Goal: Task Accomplishment & Management: Use online tool/utility

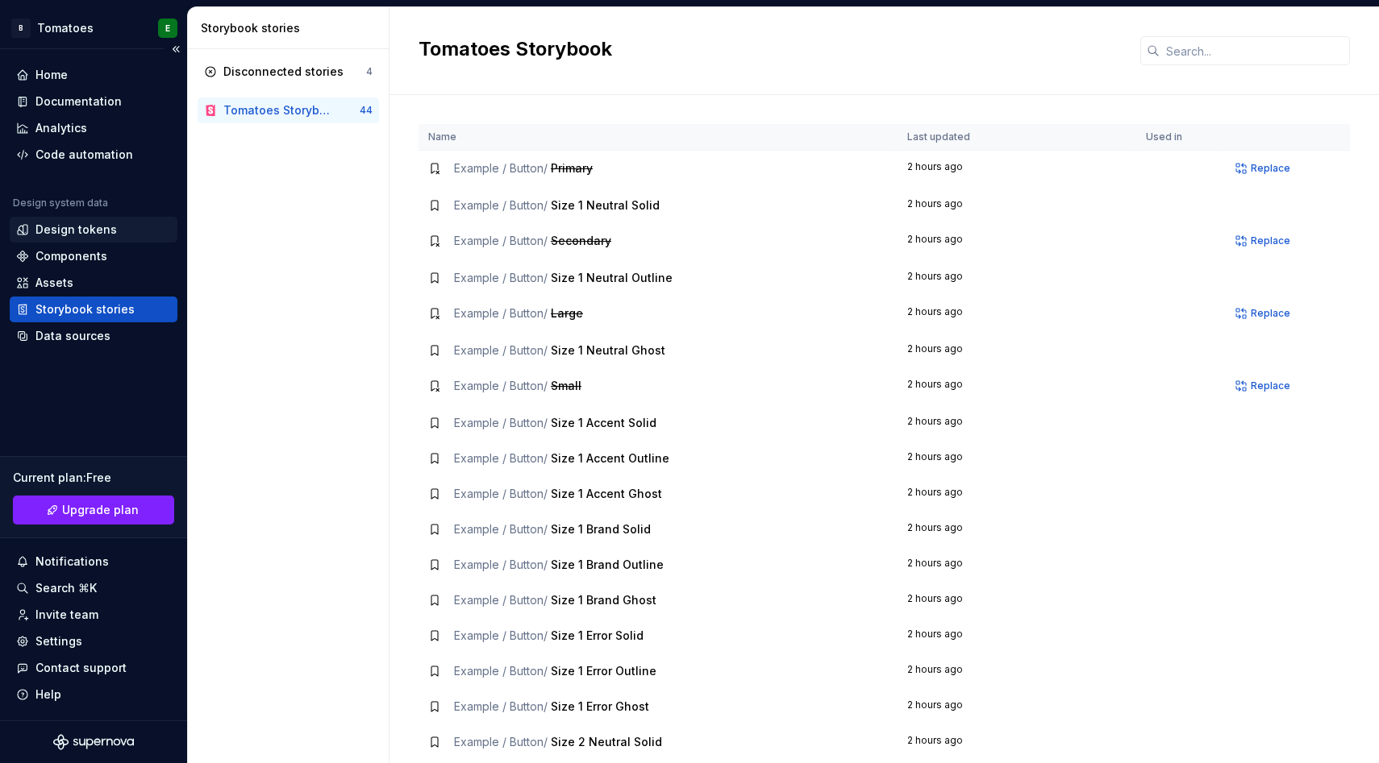
click at [56, 231] on div "Design tokens" at bounding box center [75, 230] width 81 height 16
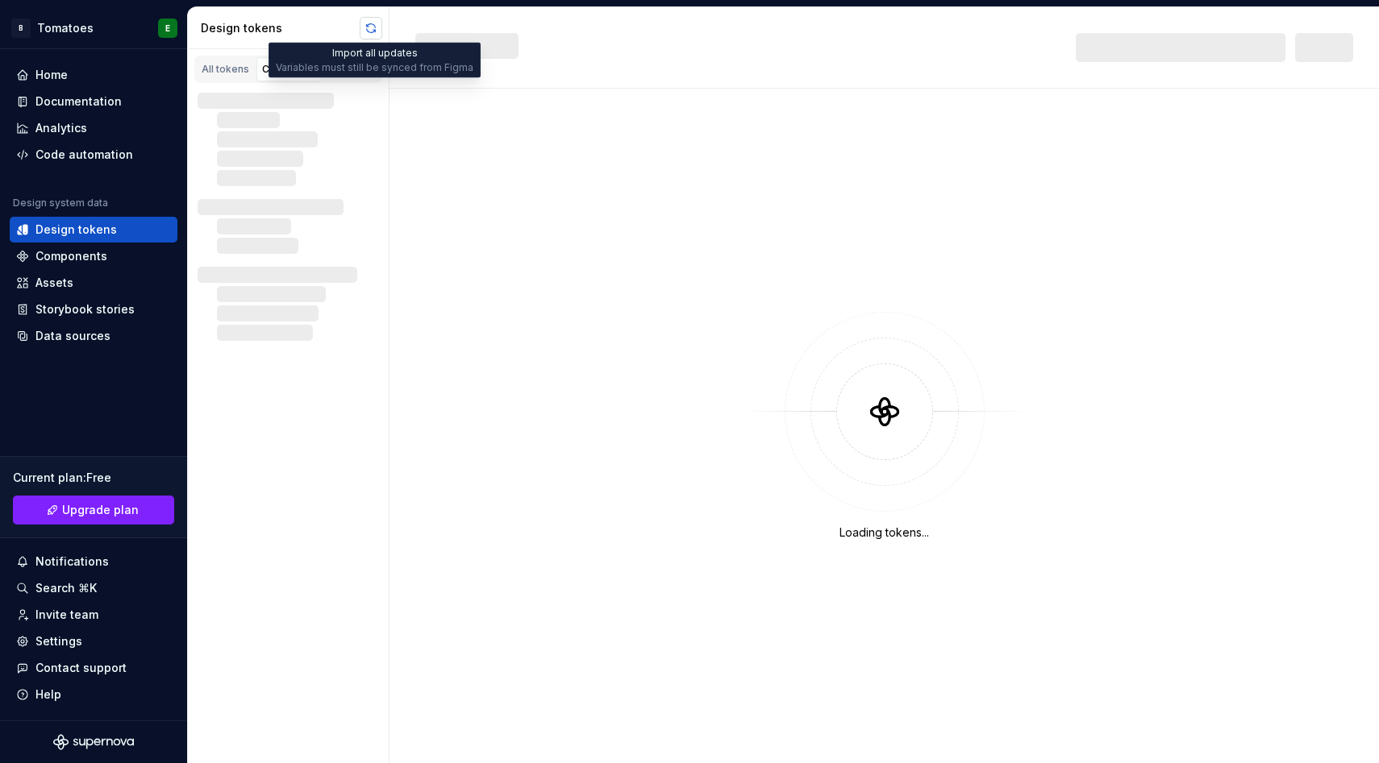
click at [364, 32] on button "button" at bounding box center [371, 28] width 23 height 23
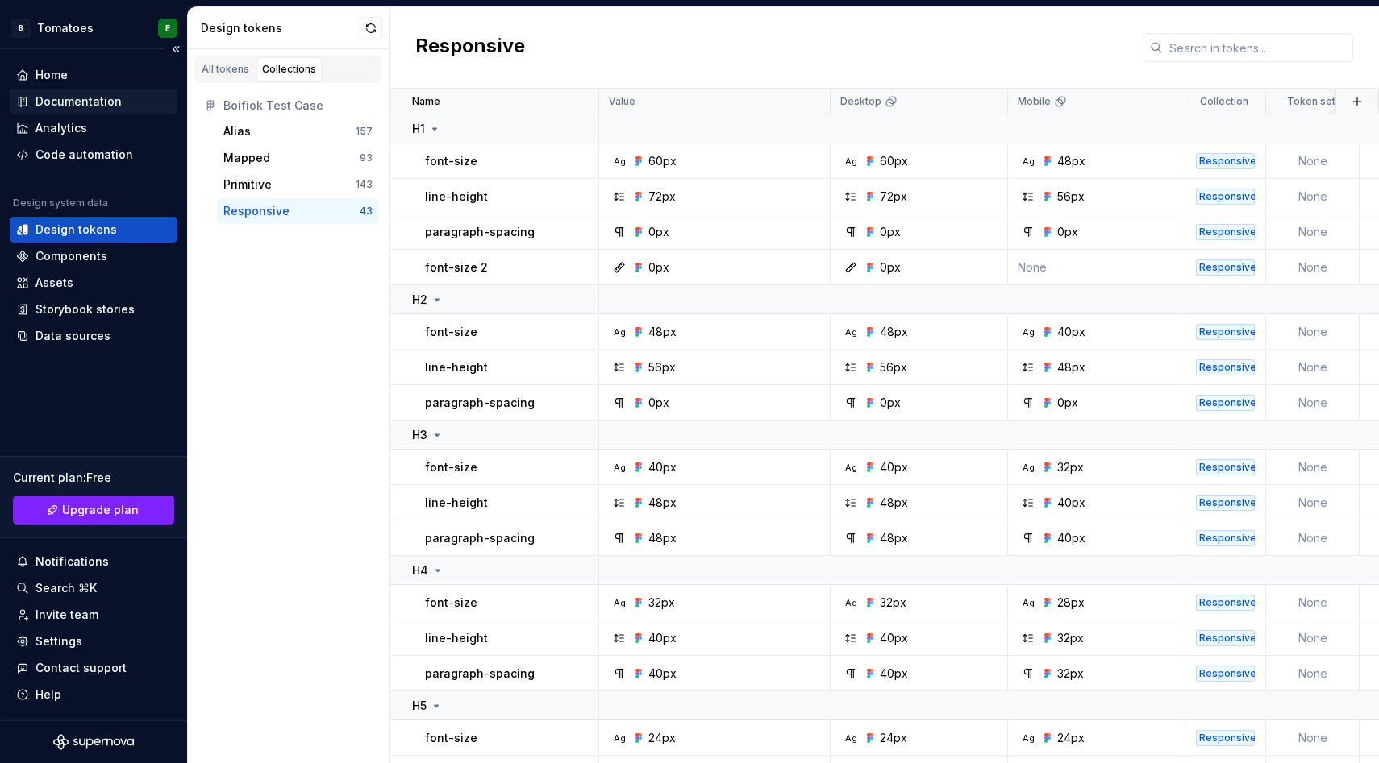
click at [45, 108] on div "Documentation" at bounding box center [78, 102] width 86 height 16
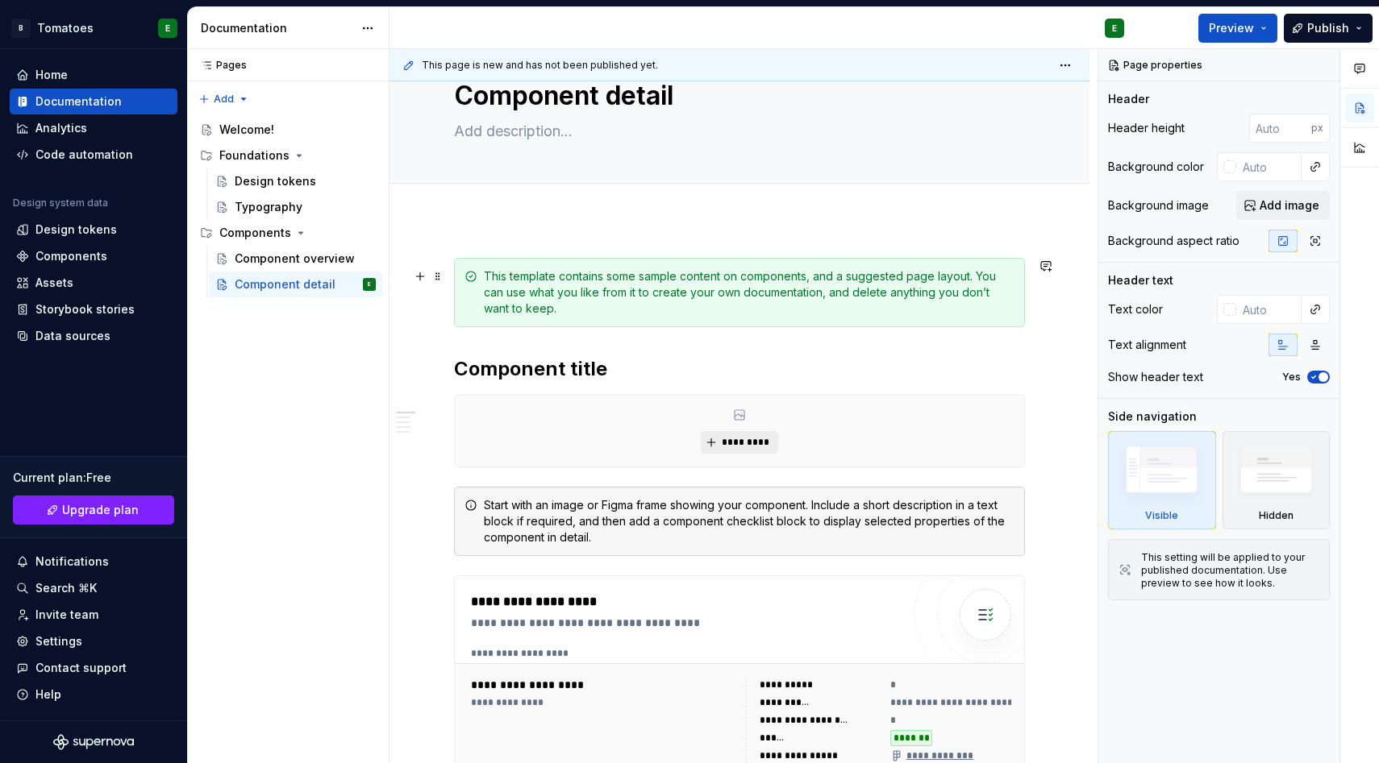
type textarea "*"
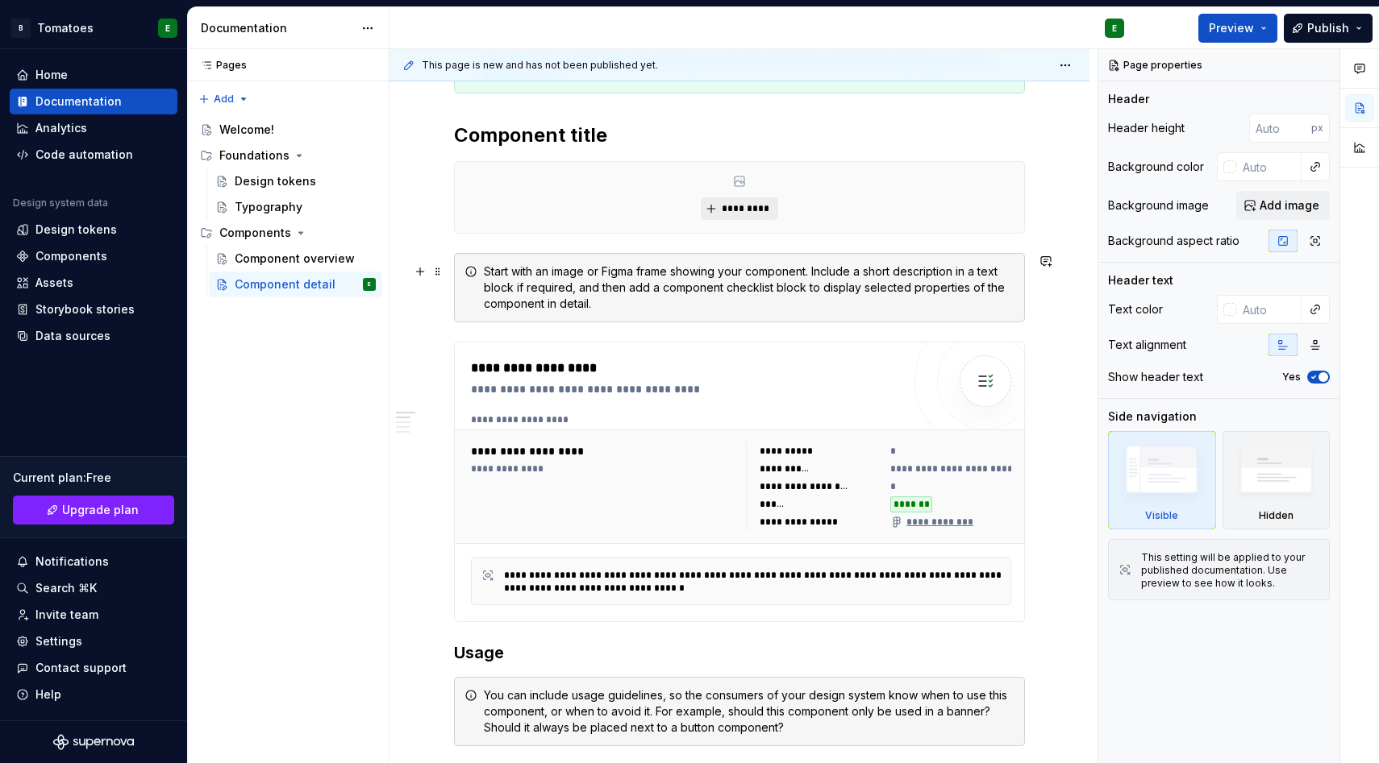
scroll to position [341, 0]
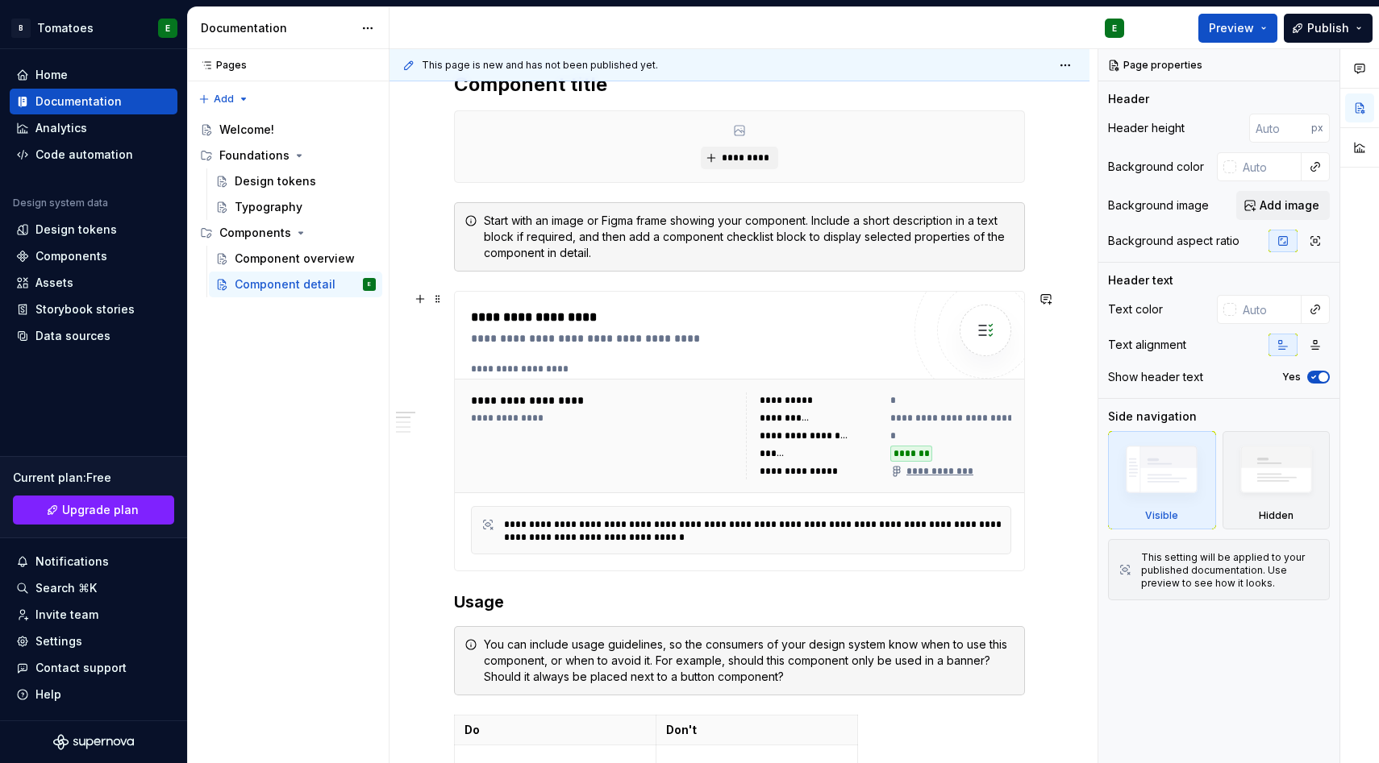
click at [457, 572] on div "**********" at bounding box center [739, 431] width 571 height 281
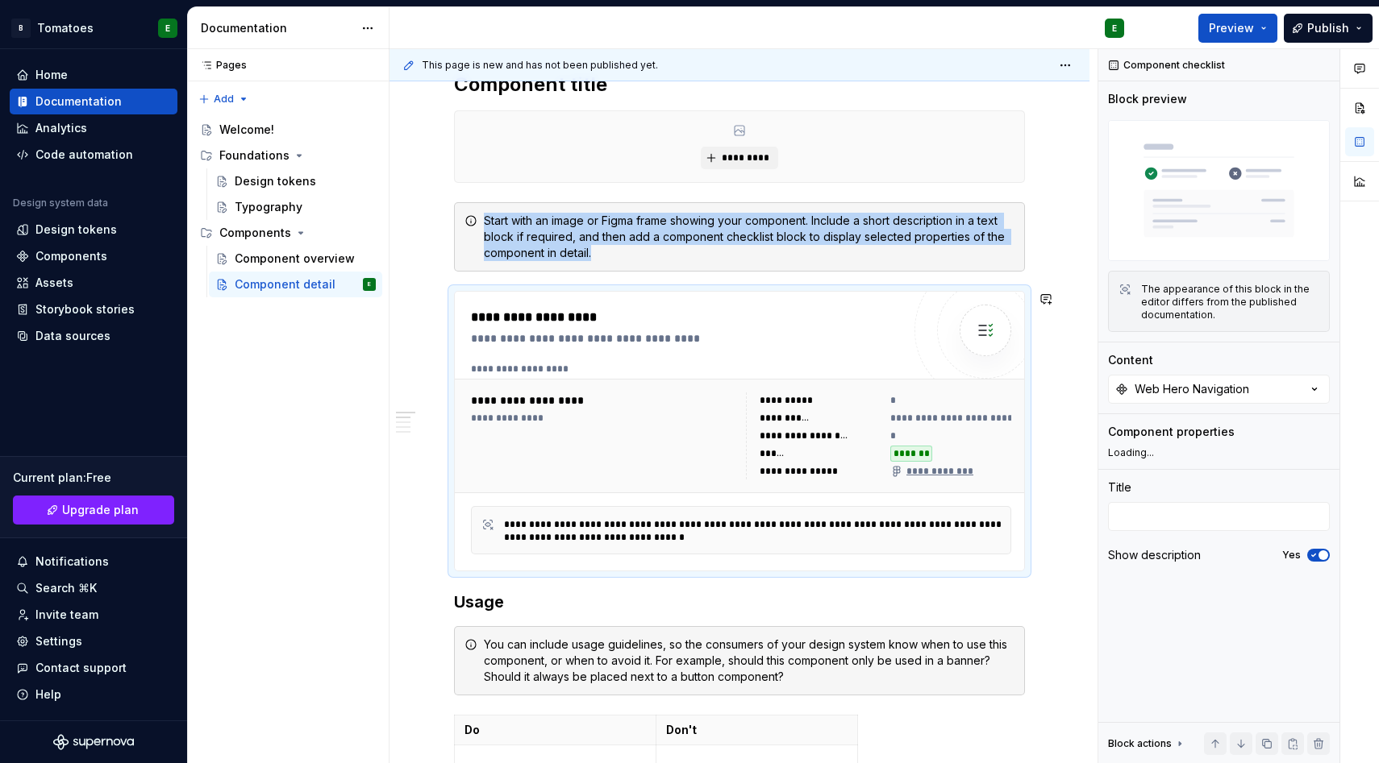
click at [462, 589] on div "**********" at bounding box center [739, 734] width 571 height 1522
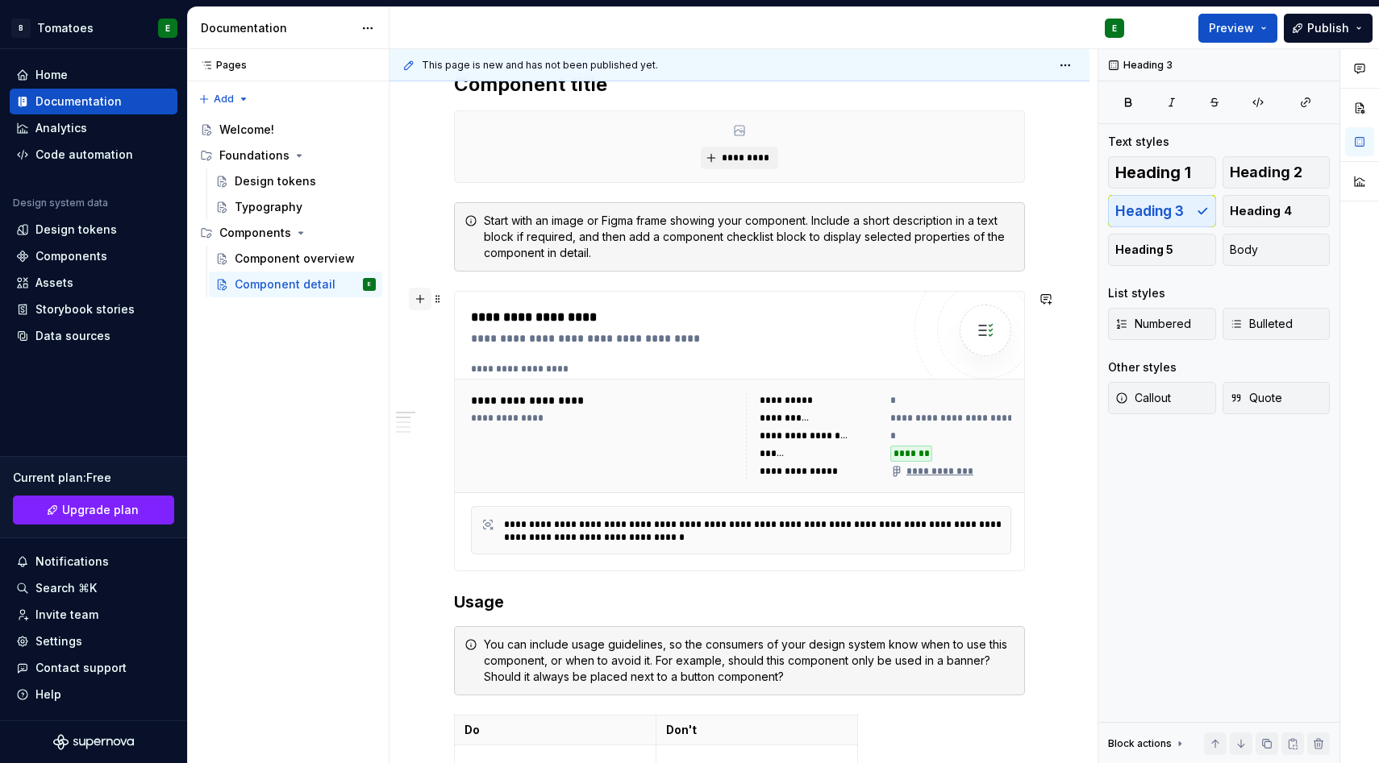
click at [429, 306] on button "button" at bounding box center [420, 299] width 23 height 23
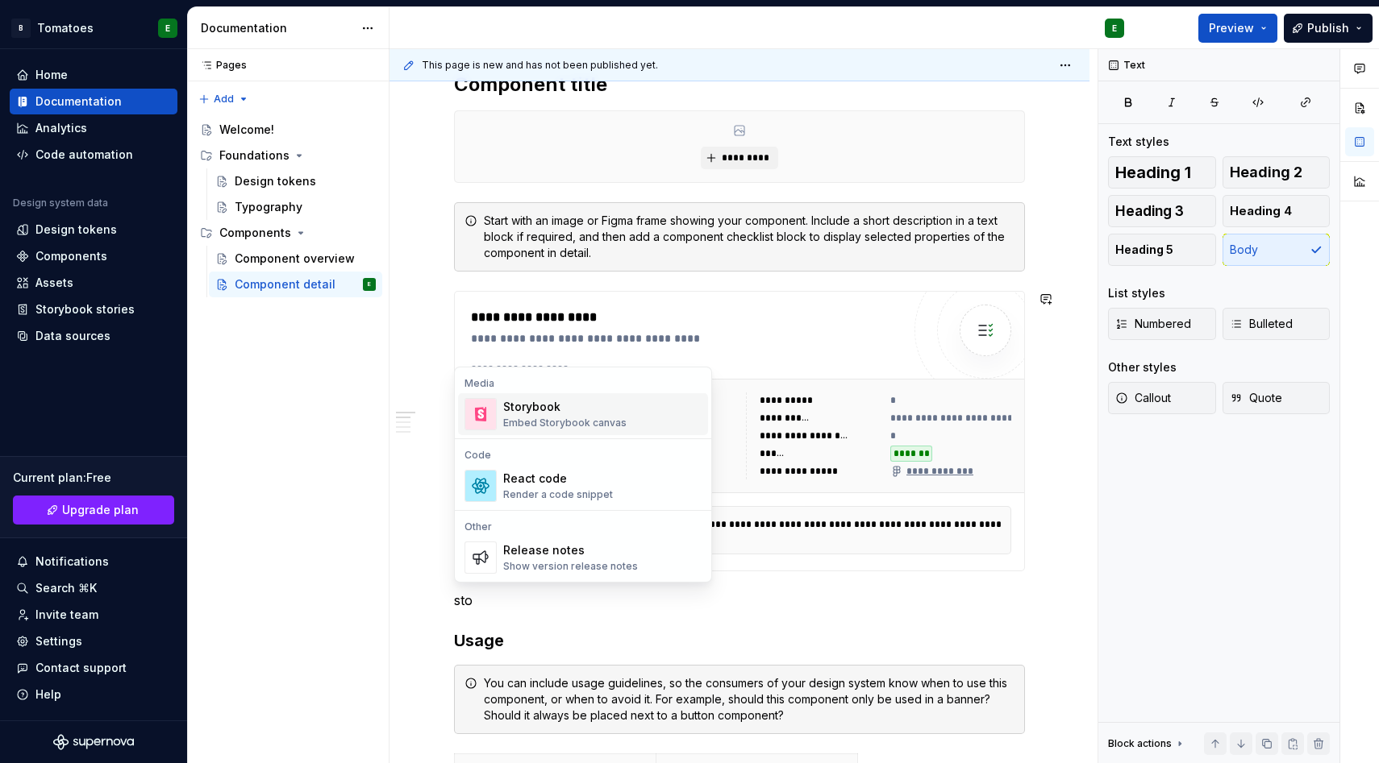
click at [621, 418] on div "Embed Storybook canvas" at bounding box center [564, 423] width 123 height 13
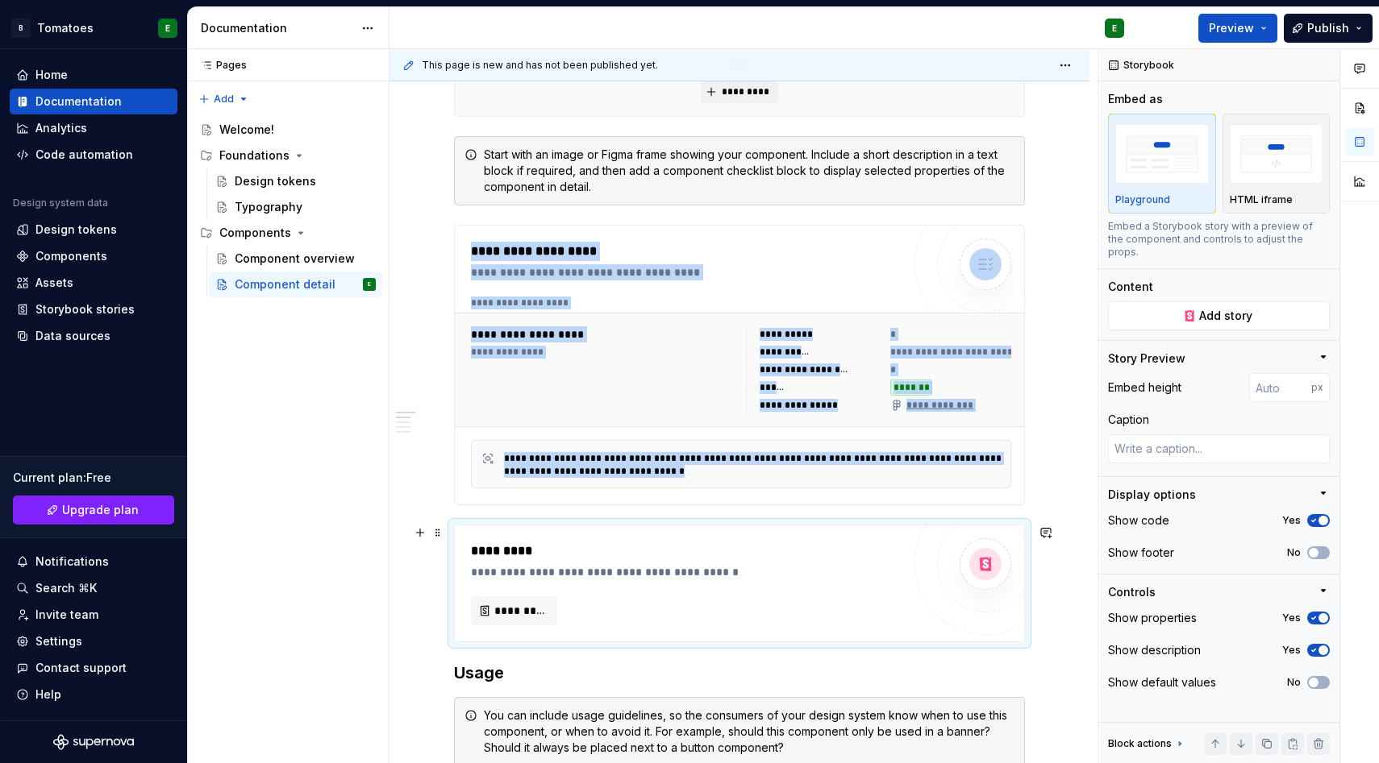
scroll to position [468, 0]
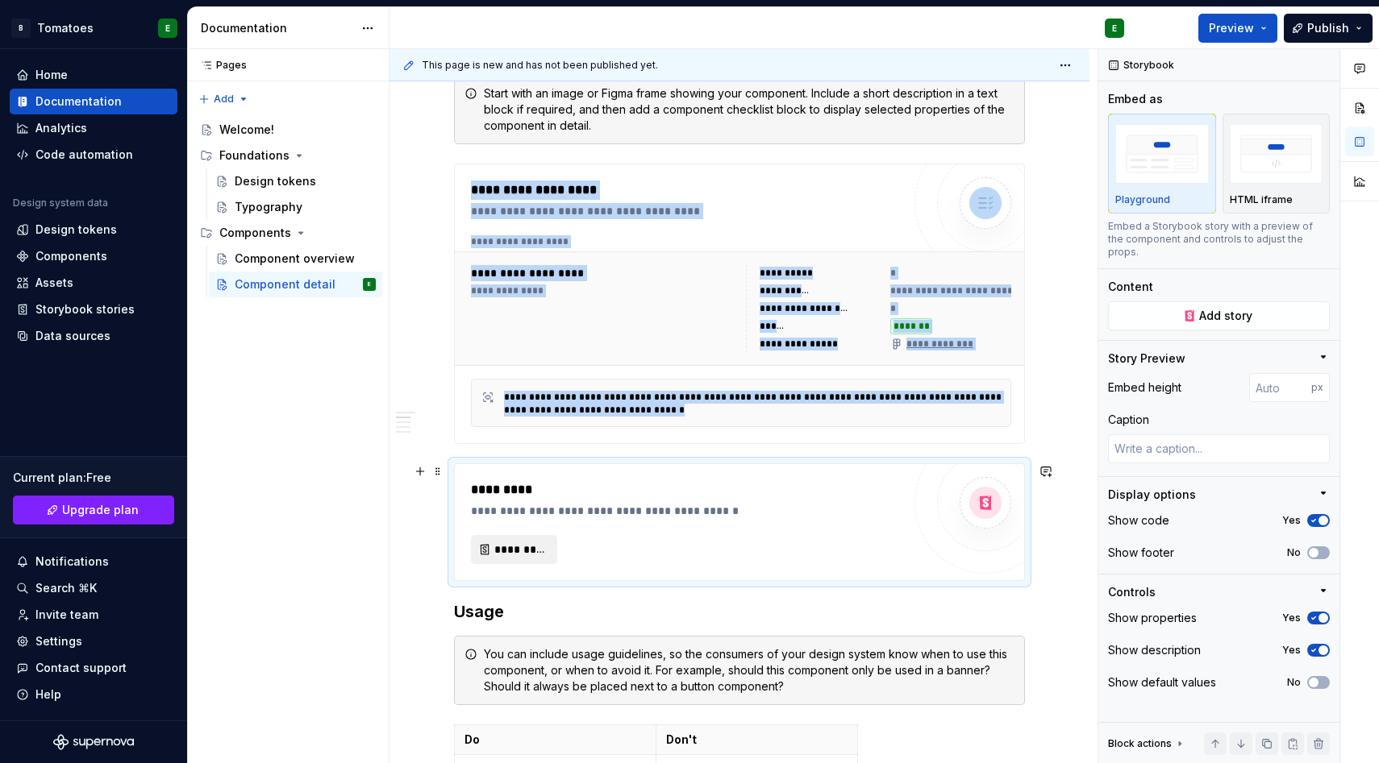
click at [512, 551] on span "*********" at bounding box center [520, 550] width 52 height 16
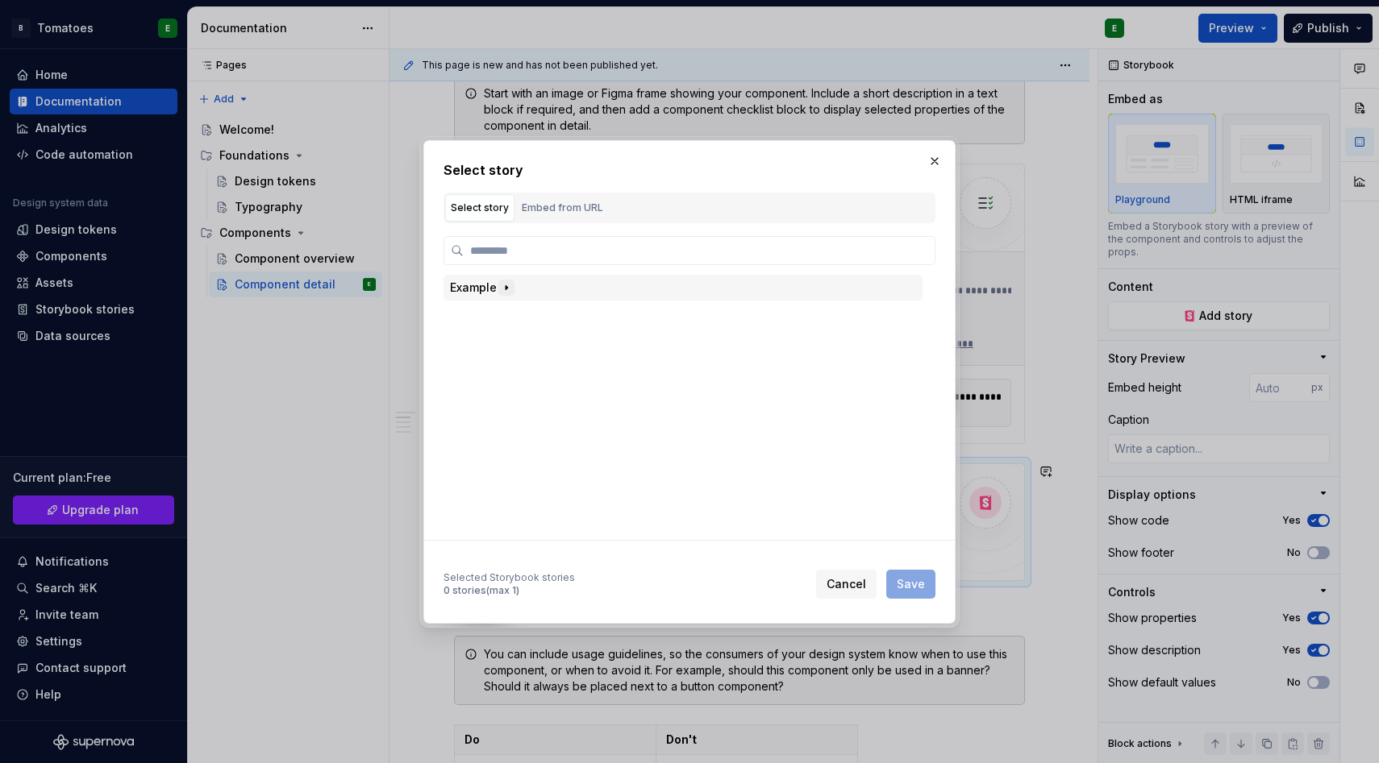
click at [504, 284] on icon "button" at bounding box center [506, 287] width 13 height 13
click at [530, 313] on icon "button" at bounding box center [531, 314] width 2 height 4
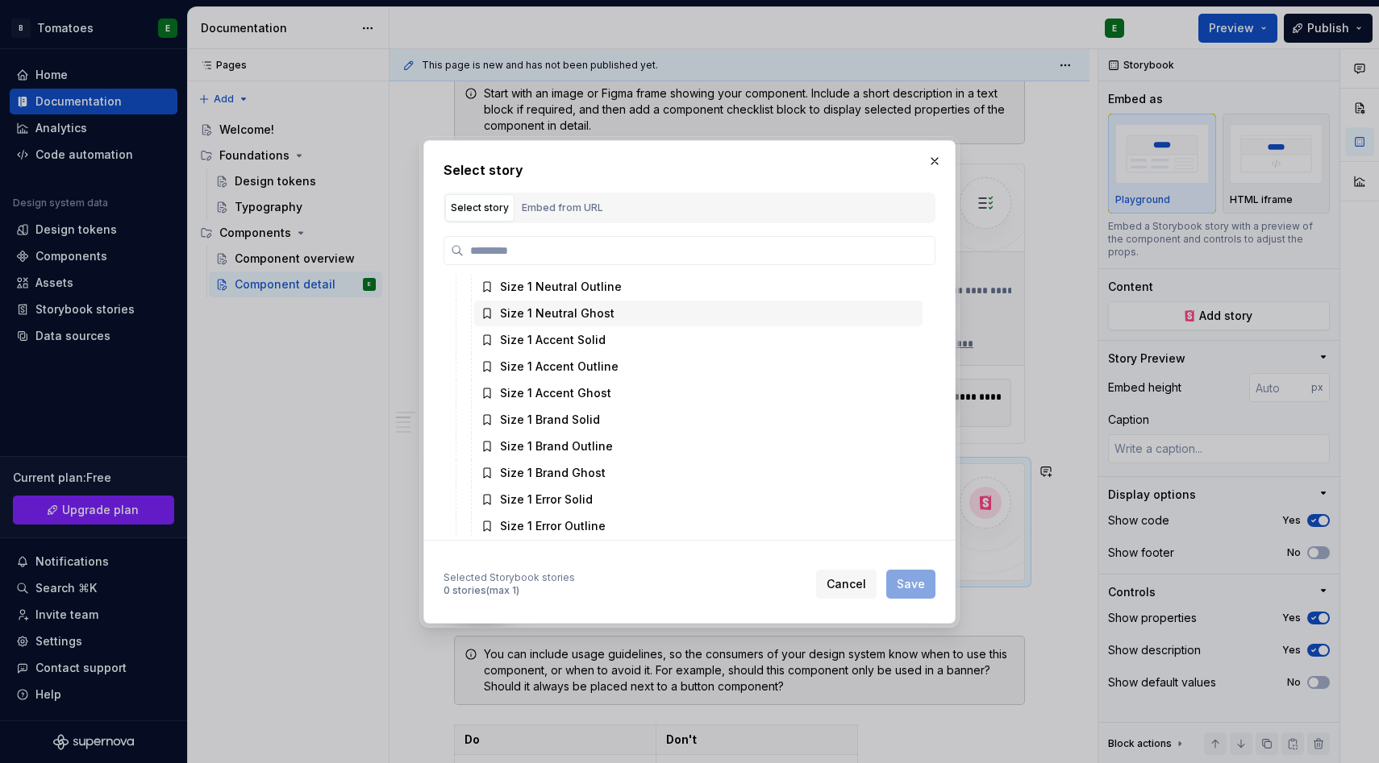
scroll to position [81, 0]
click at [568, 412] on div "Size 1 Brand Solid" at bounding box center [550, 419] width 100 height 16
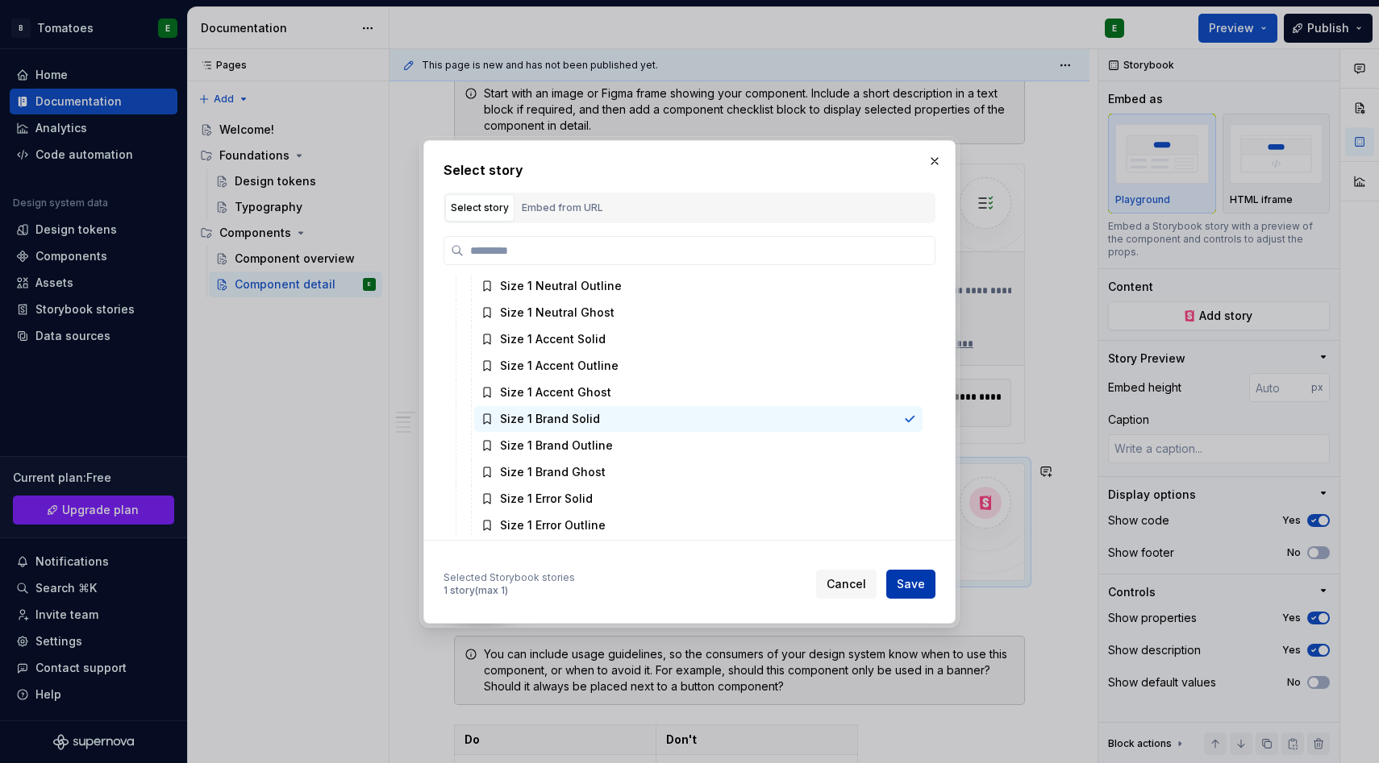
click at [906, 587] on span "Save" at bounding box center [910, 584] width 28 height 16
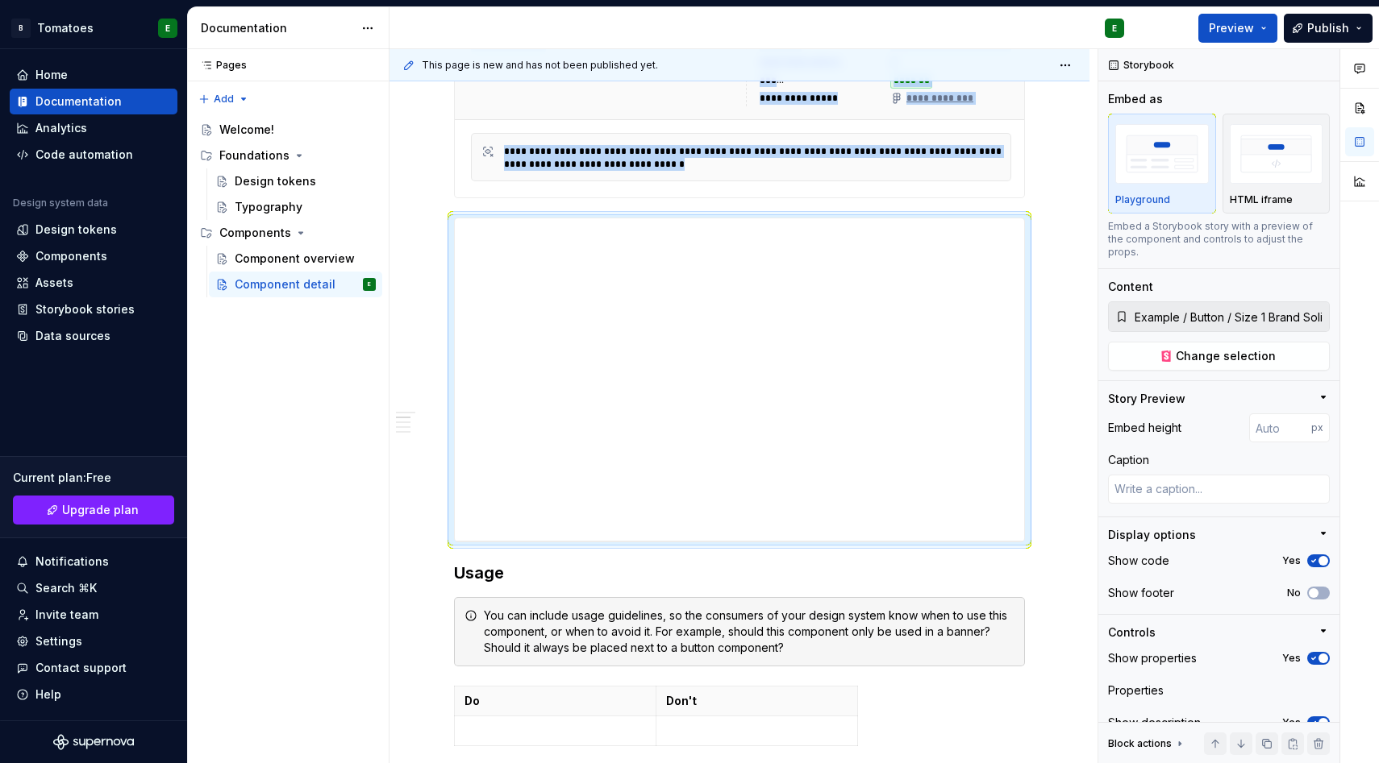
scroll to position [720, 0]
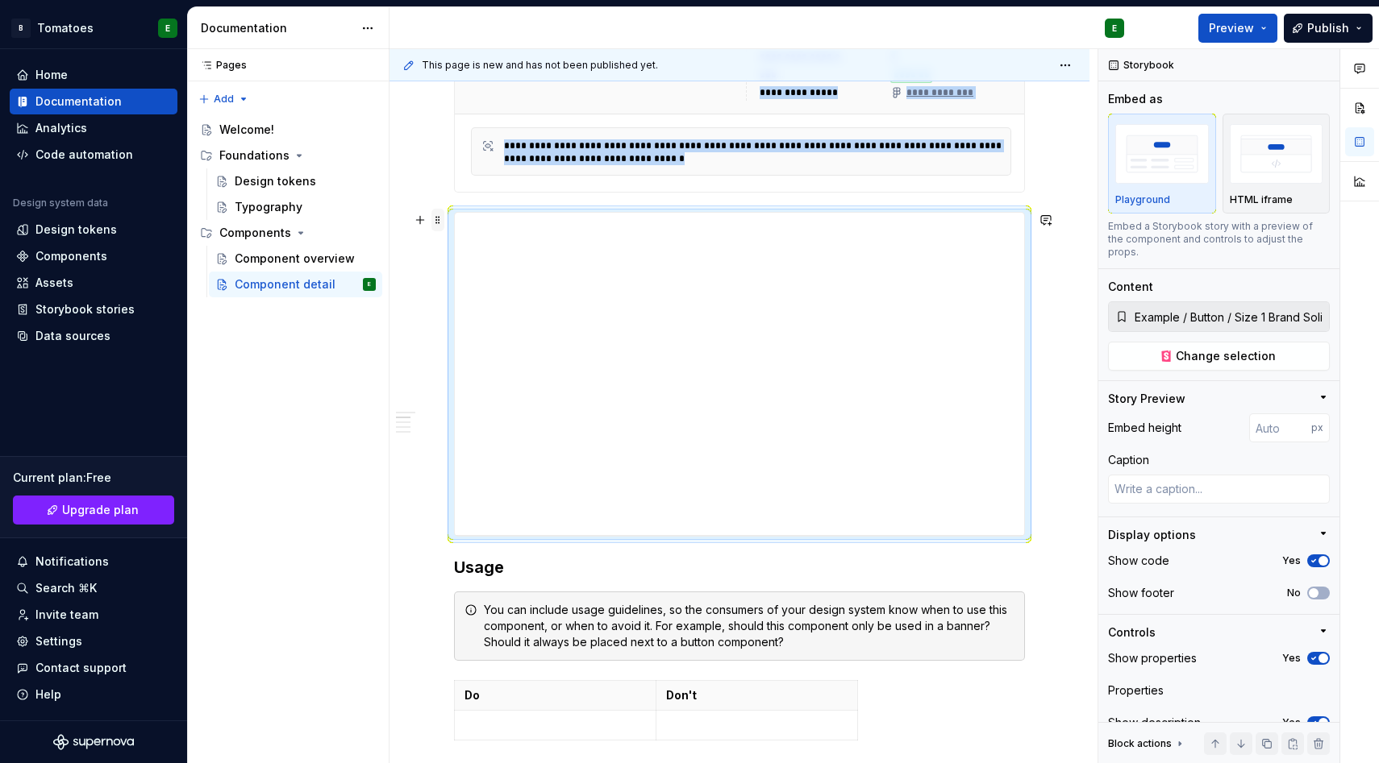
click at [436, 223] on span at bounding box center [437, 220] width 13 height 23
click at [487, 356] on div "Delete" at bounding box center [513, 363] width 105 height 16
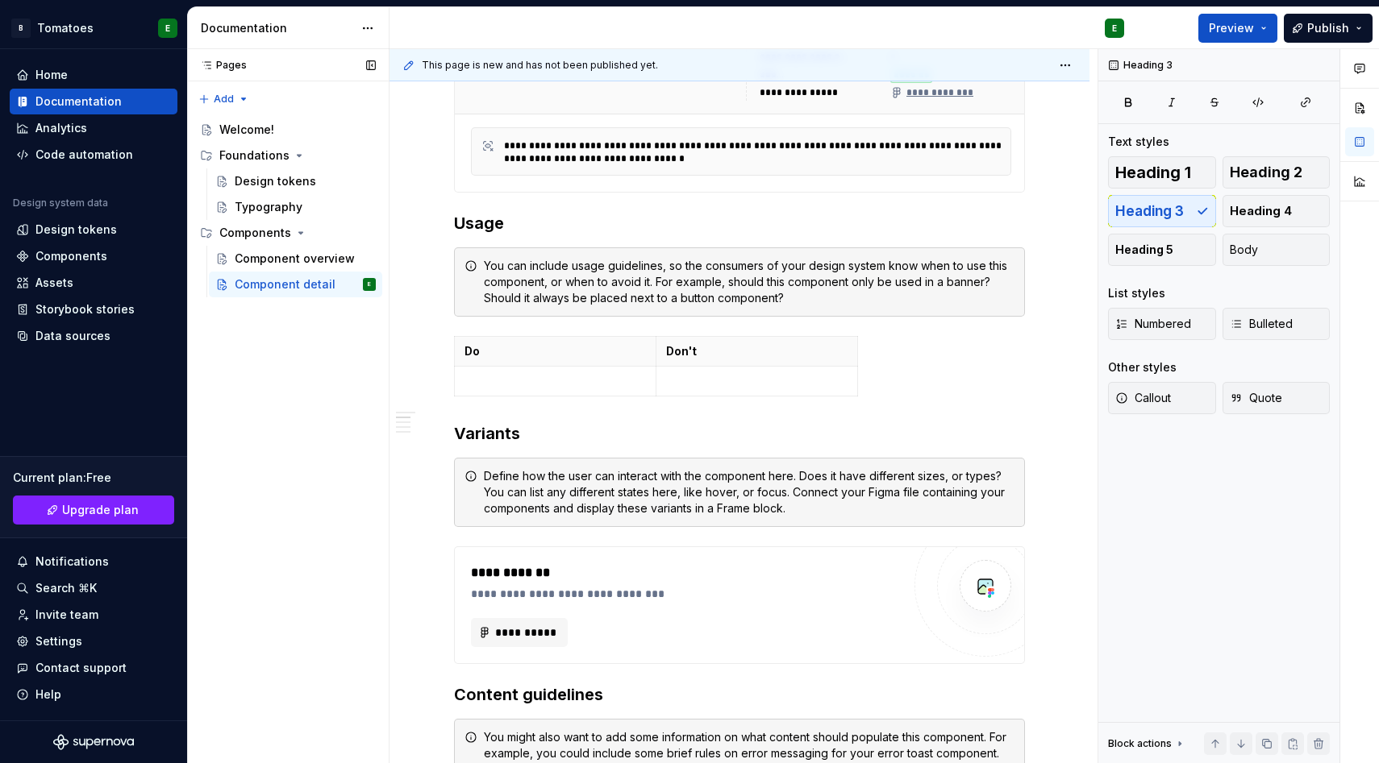
type textarea "*"
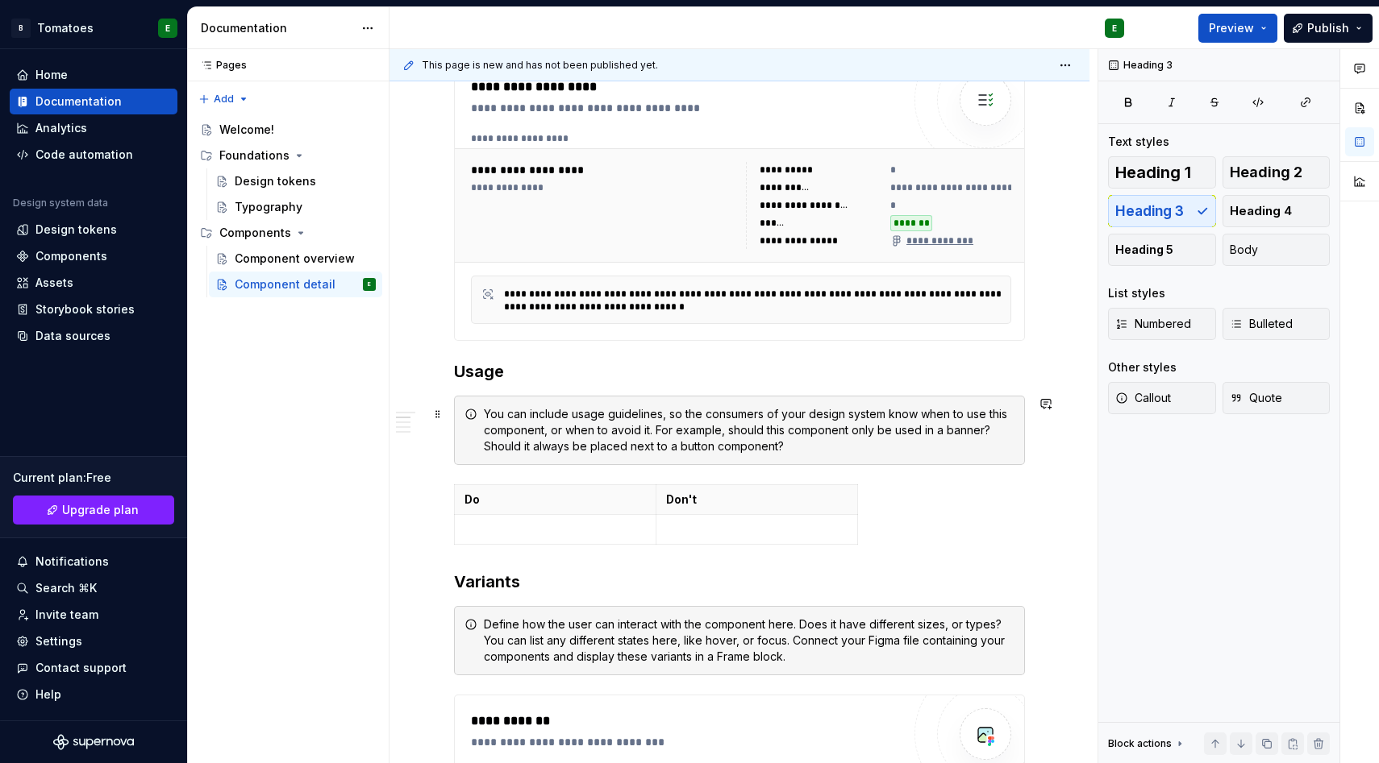
scroll to position [572, 0]
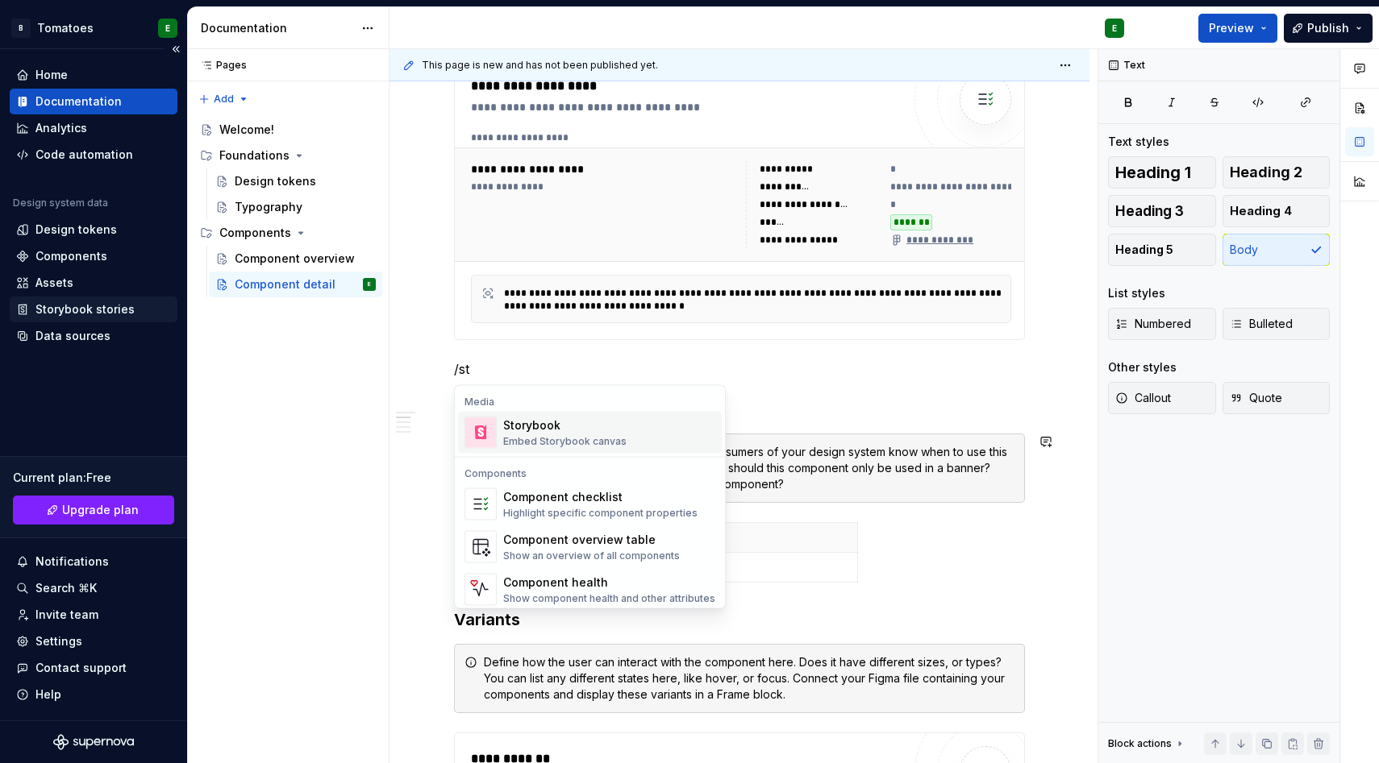
click at [55, 308] on div "Storybook stories" at bounding box center [84, 310] width 99 height 16
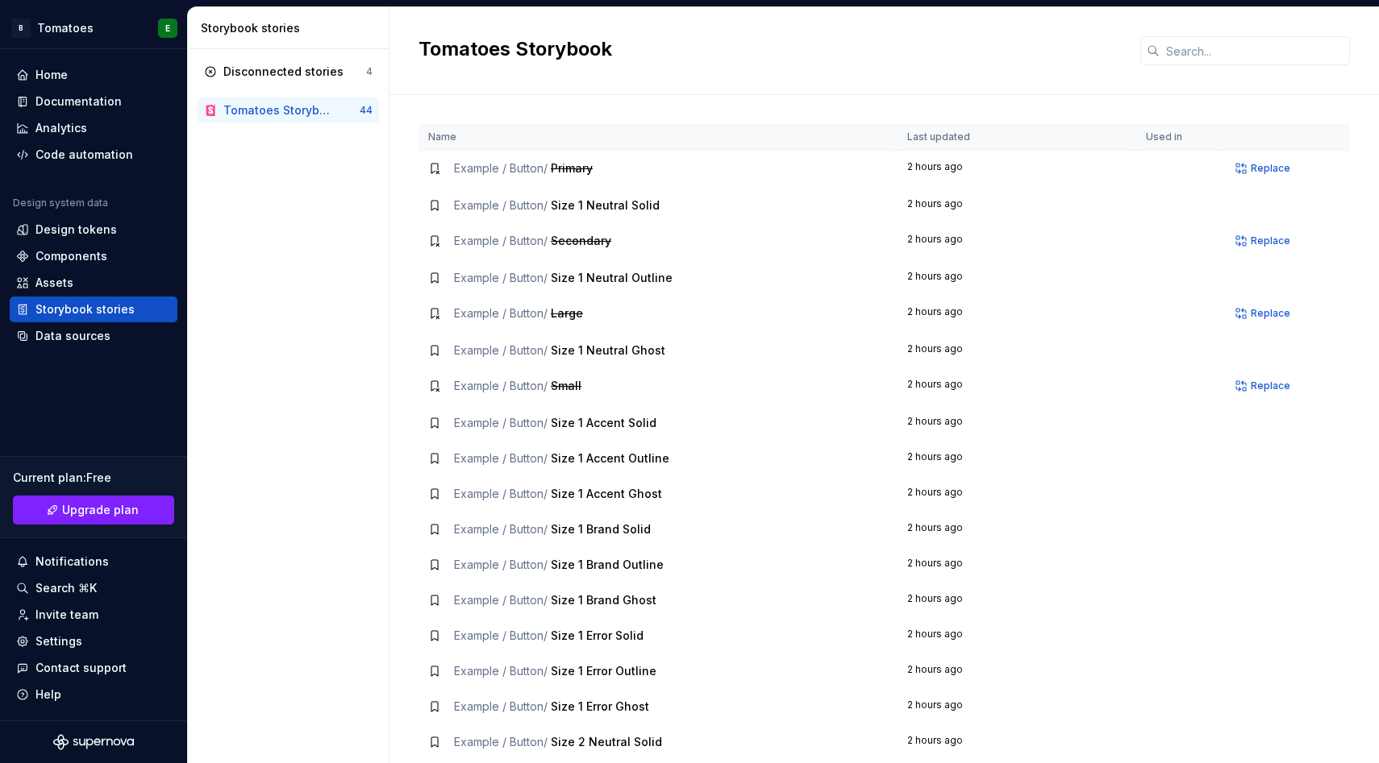
click at [563, 278] on span "Size 1 Neutral Outline" at bounding box center [612, 278] width 122 height 14
click at [431, 274] on icon at bounding box center [434, 278] width 13 height 13
click at [89, 331] on div "Data sources" at bounding box center [72, 336] width 75 height 16
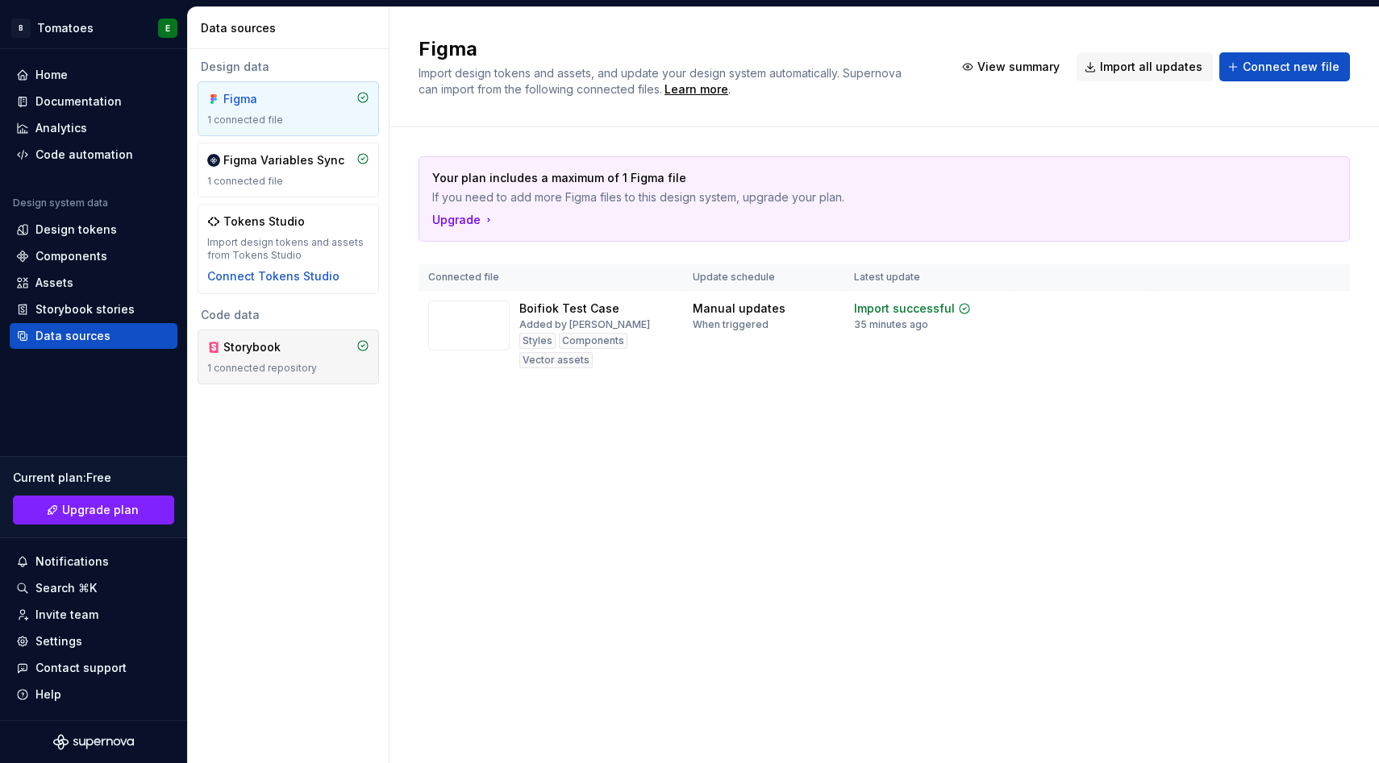
click at [279, 354] on div "Storybook" at bounding box center [261, 347] width 77 height 16
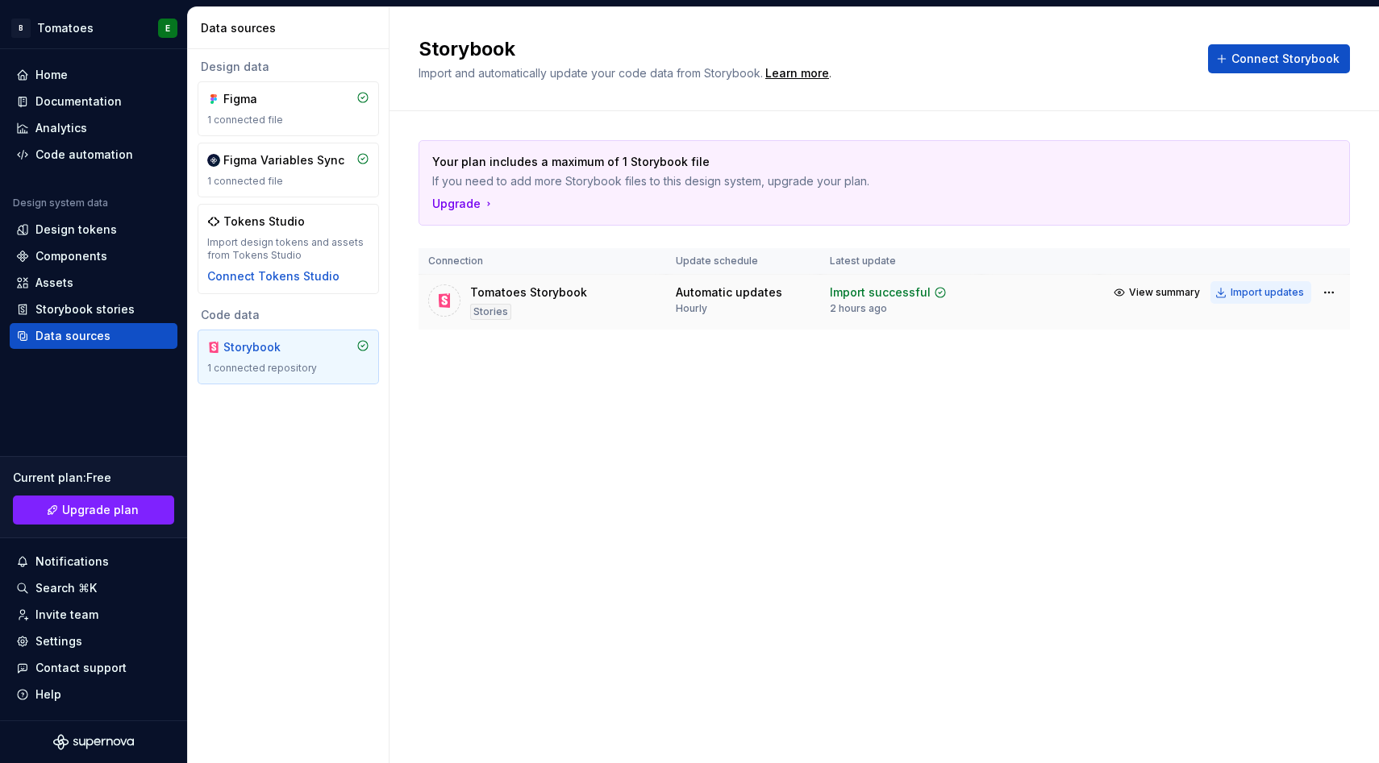
click at [1271, 288] on div "Import updates" at bounding box center [1266, 292] width 73 height 13
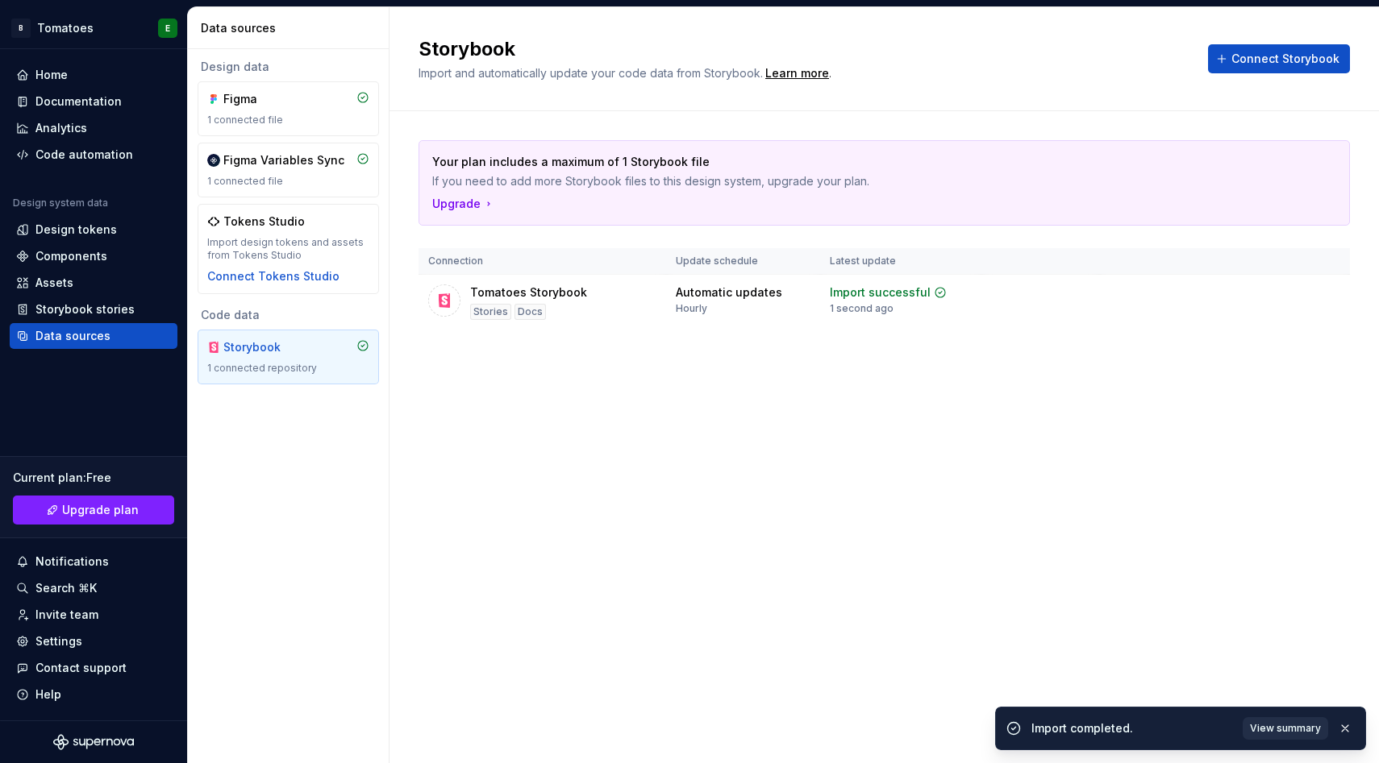
click at [1285, 726] on span "View summary" at bounding box center [1285, 728] width 71 height 13
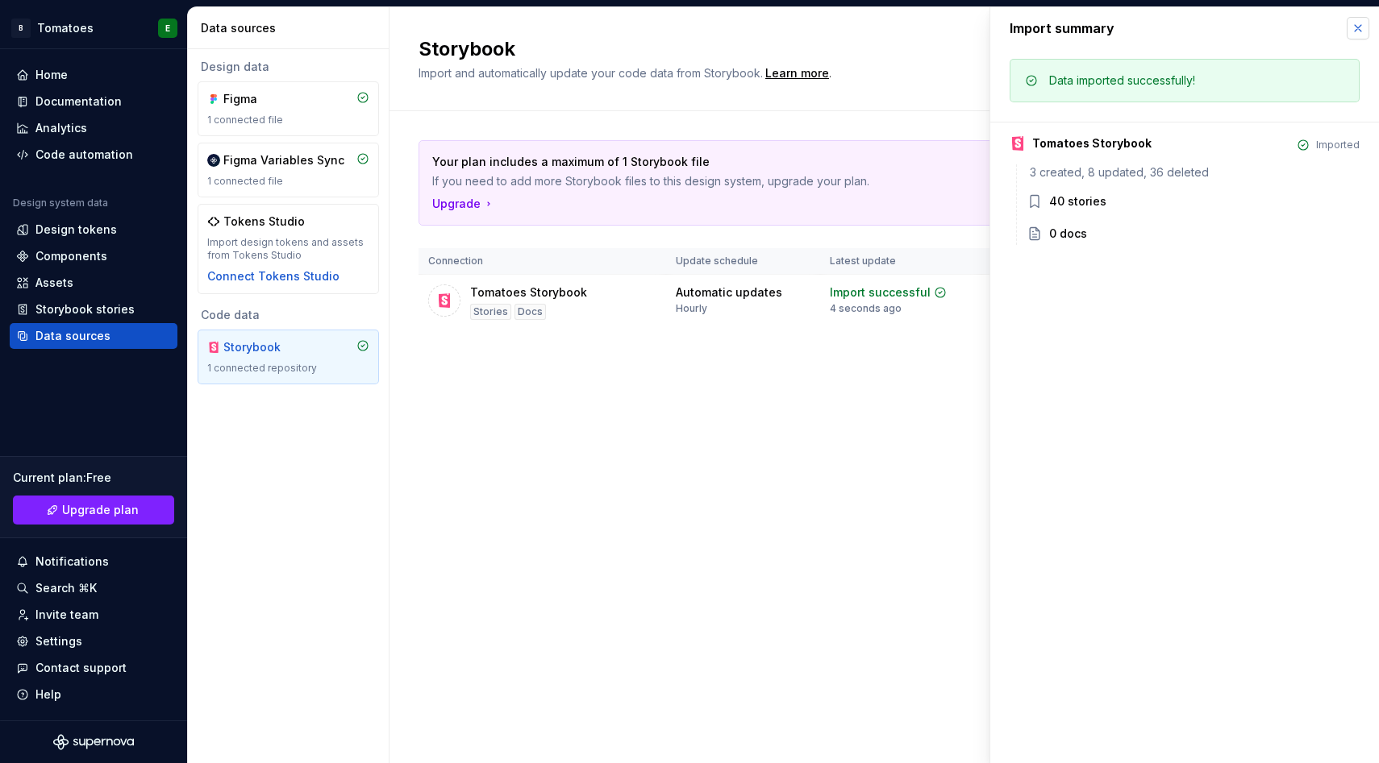
click at [1362, 23] on button "button" at bounding box center [1357, 28] width 23 height 23
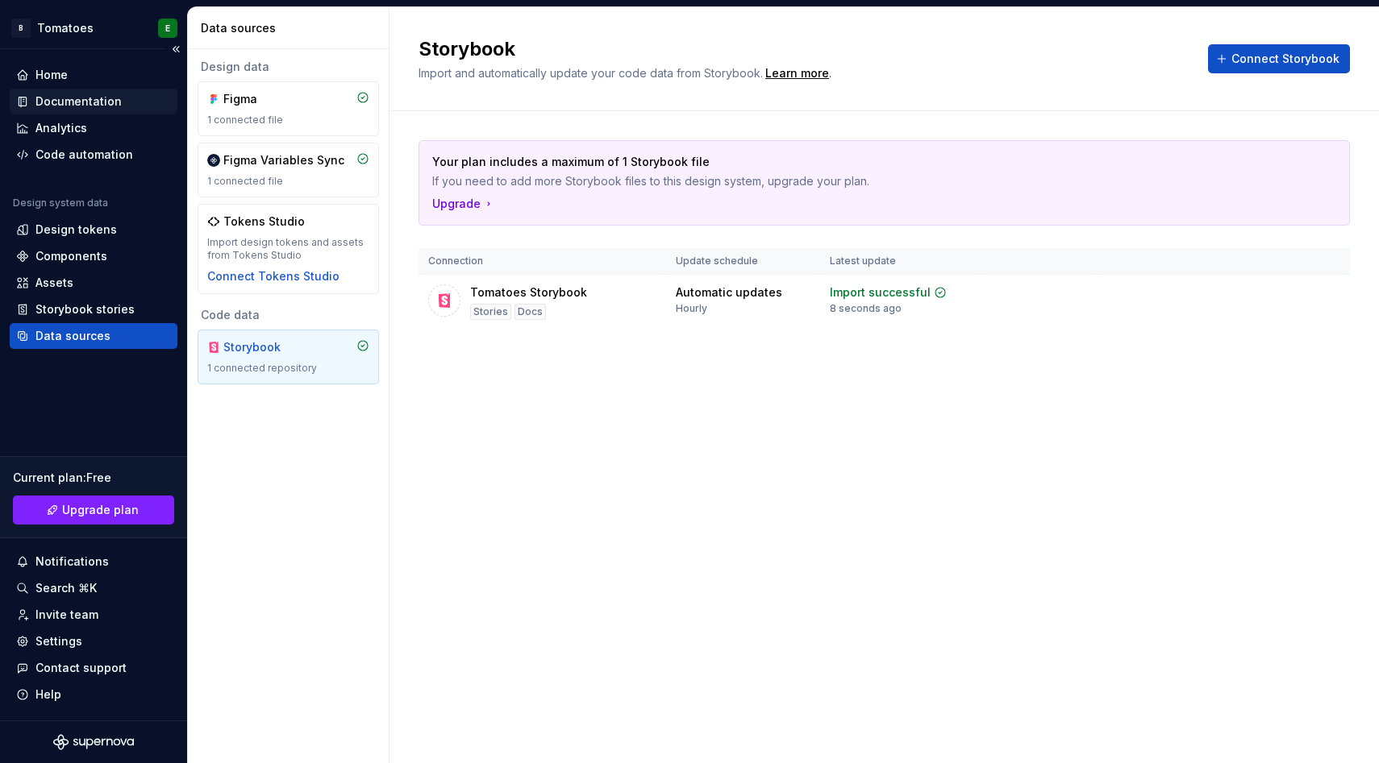
click at [53, 105] on div "Documentation" at bounding box center [78, 102] width 86 height 16
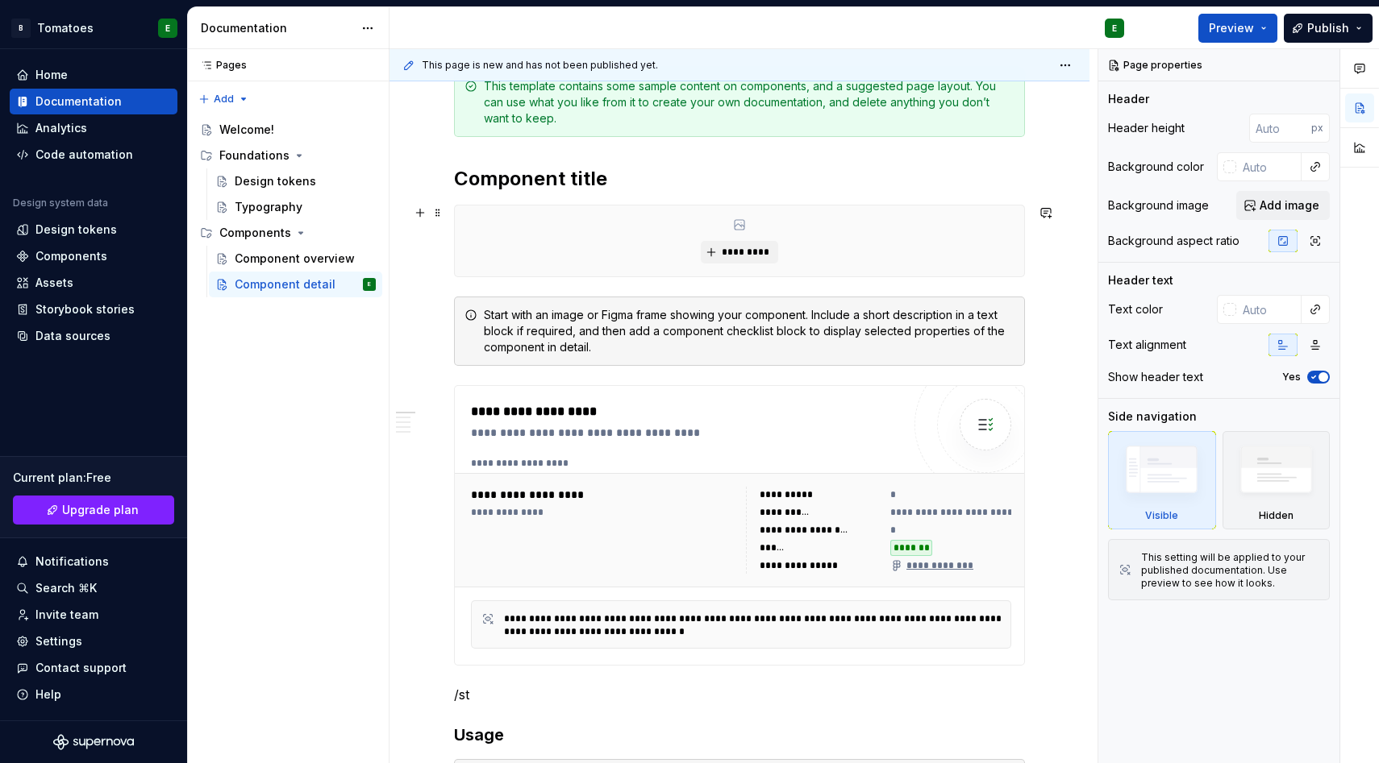
type textarea "*"
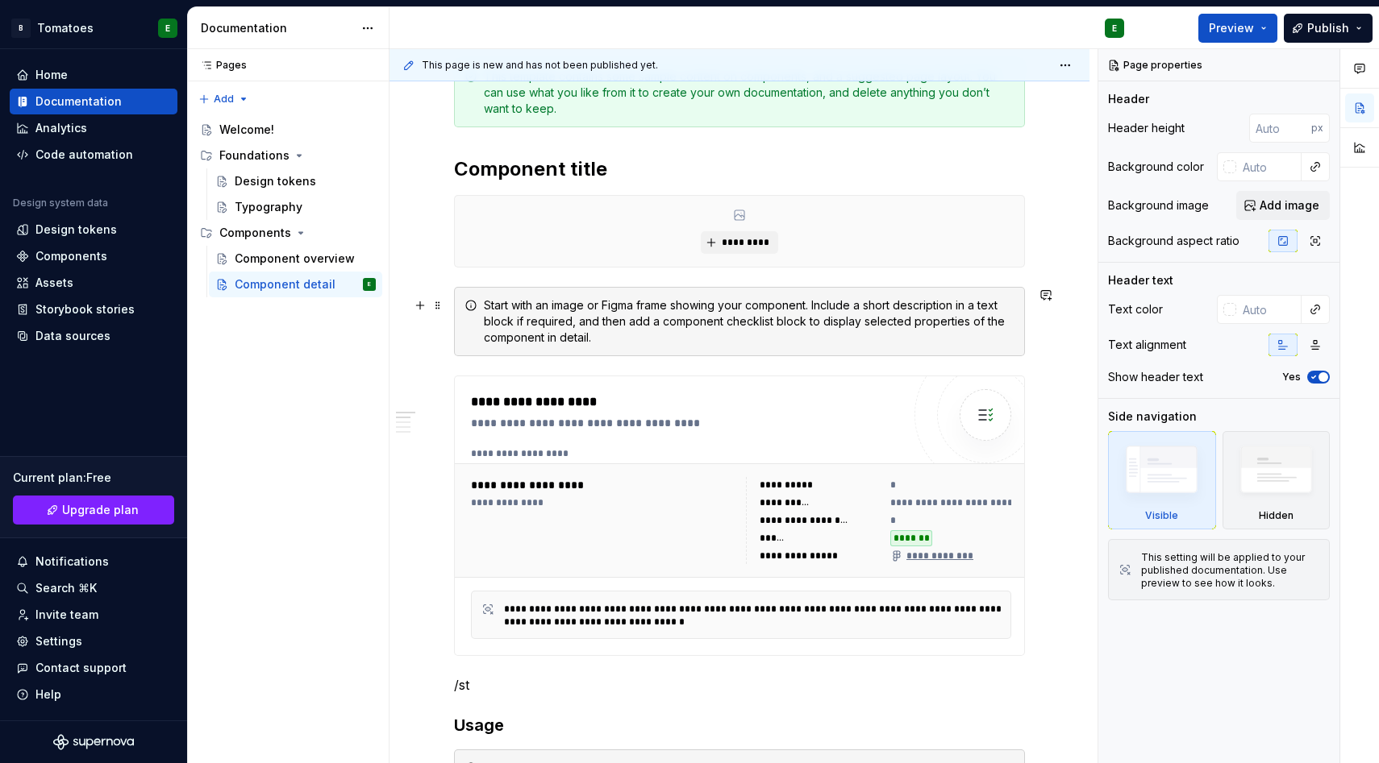
scroll to position [263, 0]
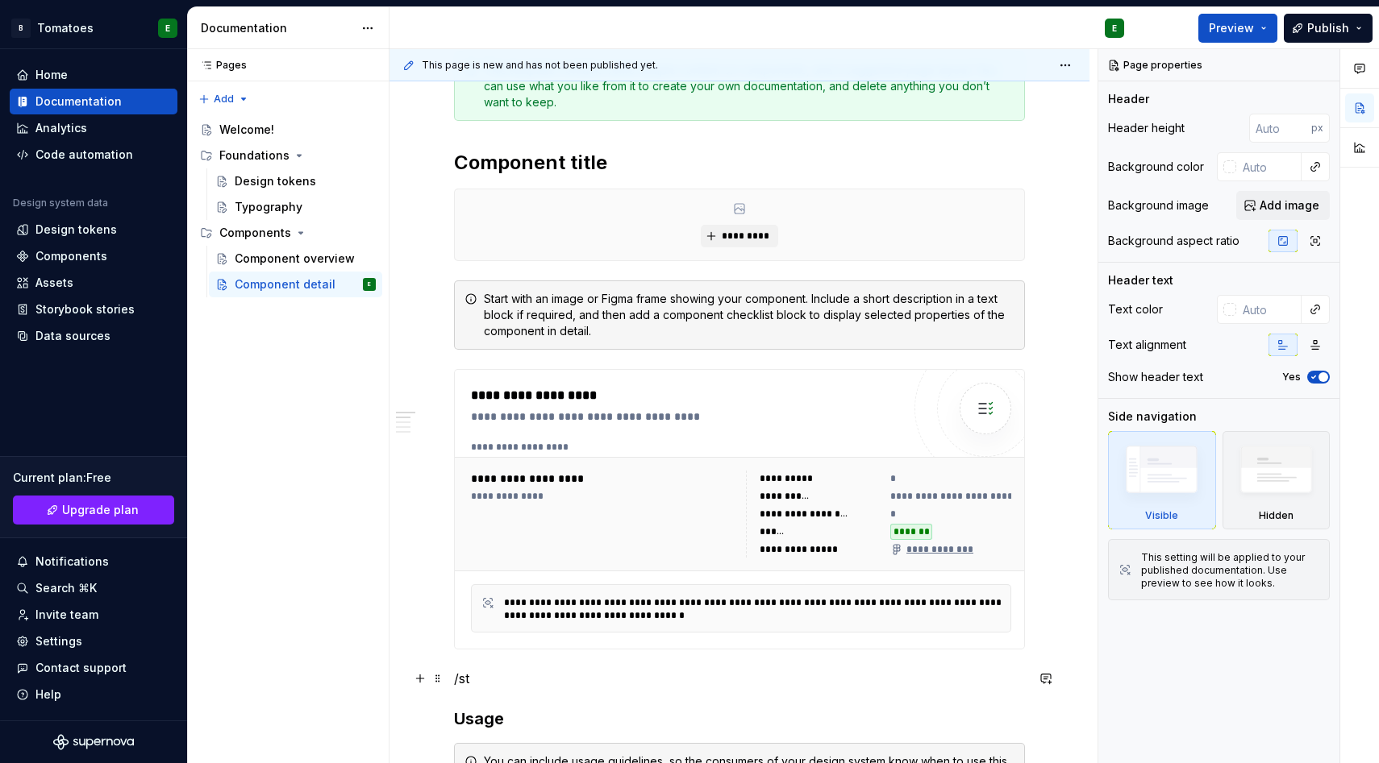
click at [516, 673] on p "/st" at bounding box center [739, 678] width 571 height 19
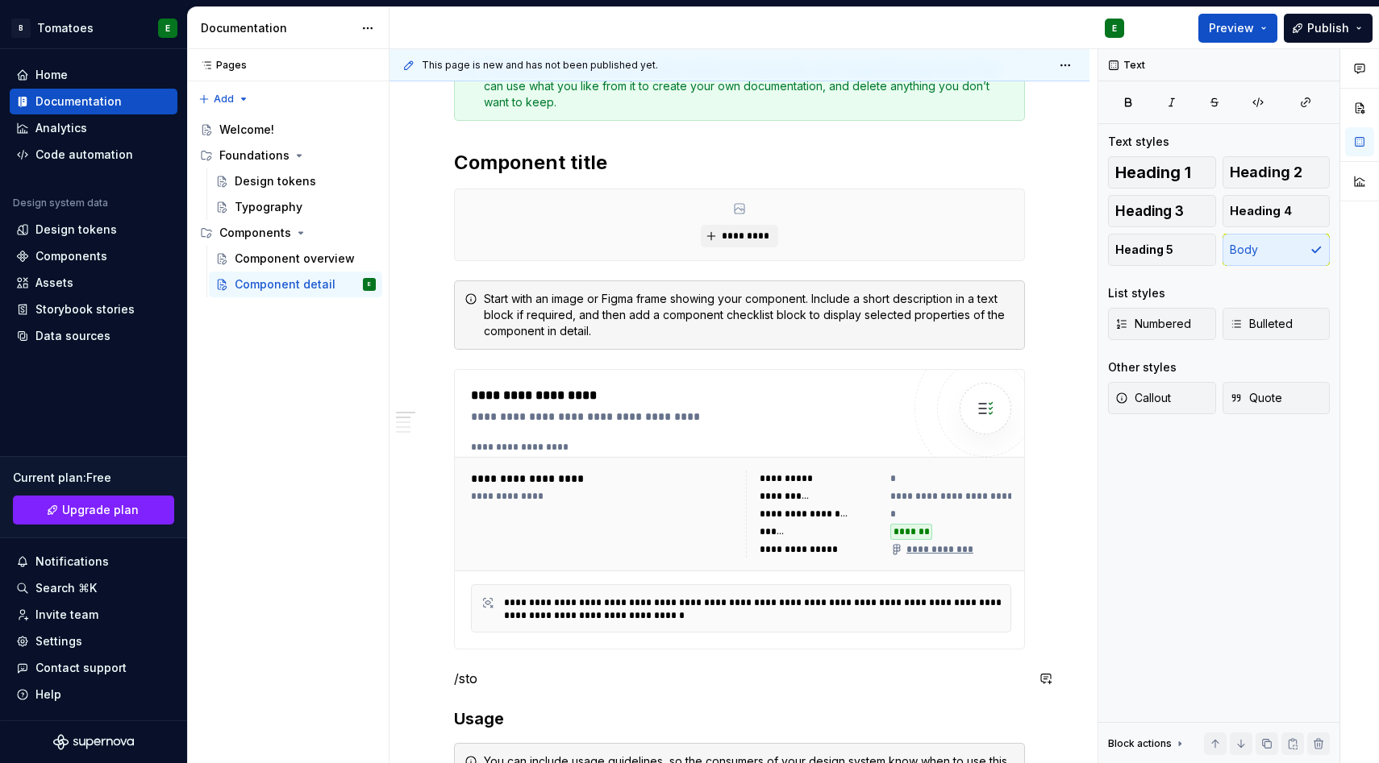
scroll to position [265, 0]
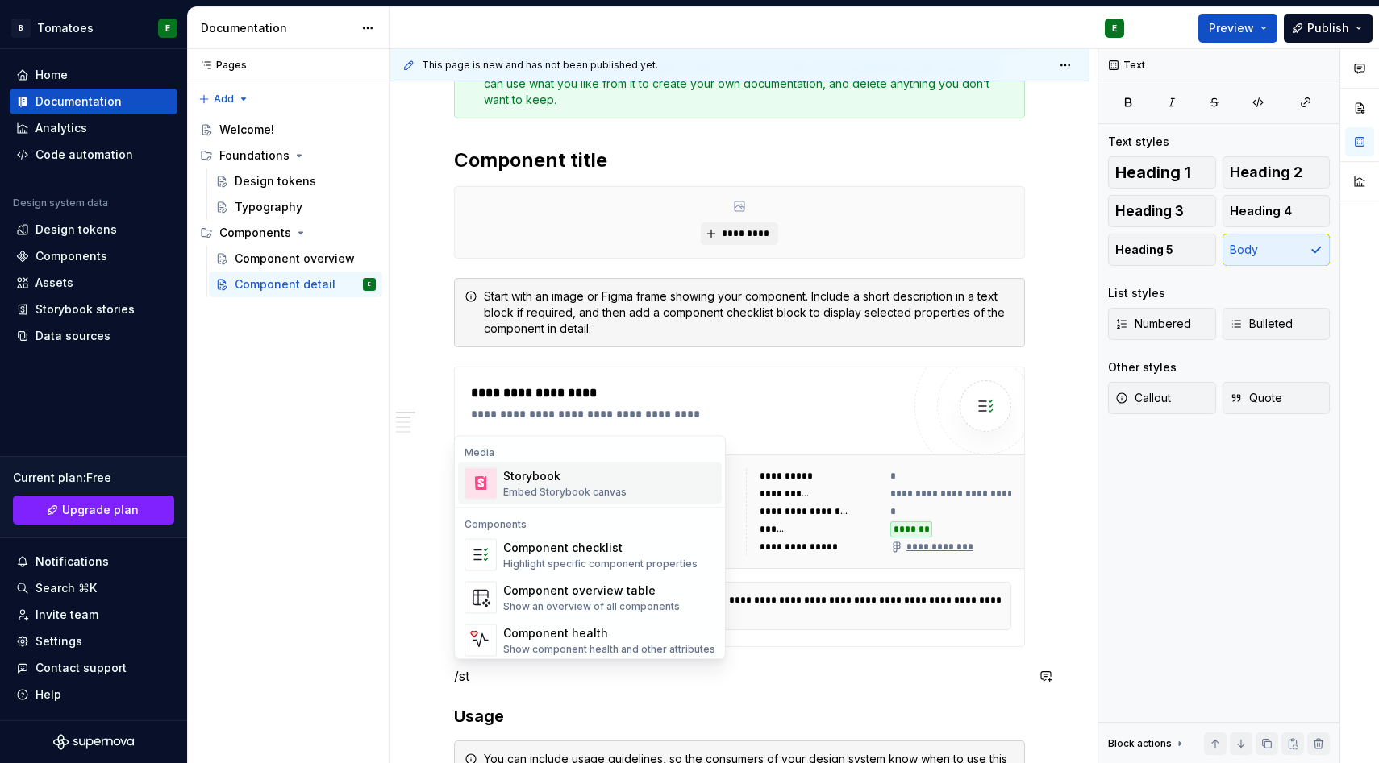
click at [518, 470] on div "Storybook" at bounding box center [564, 476] width 123 height 16
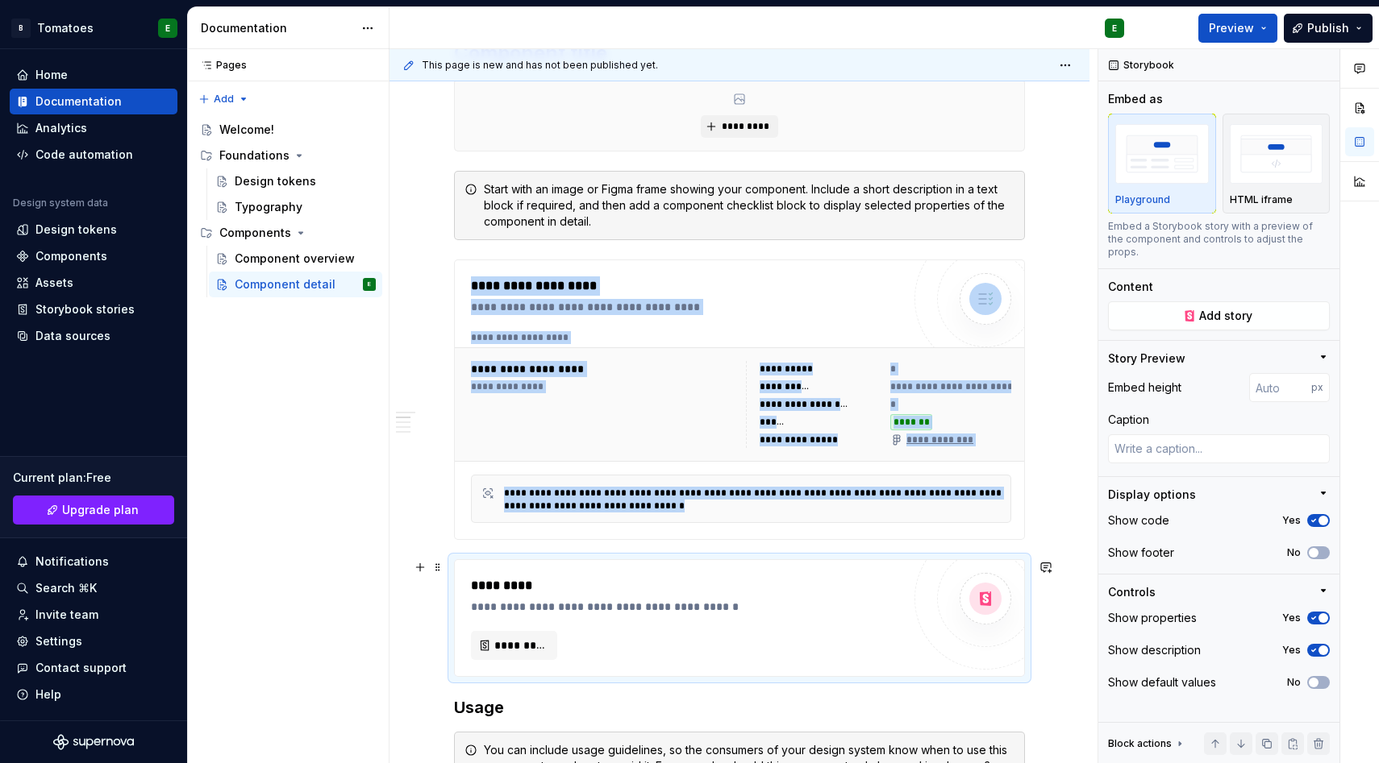
scroll to position [439, 0]
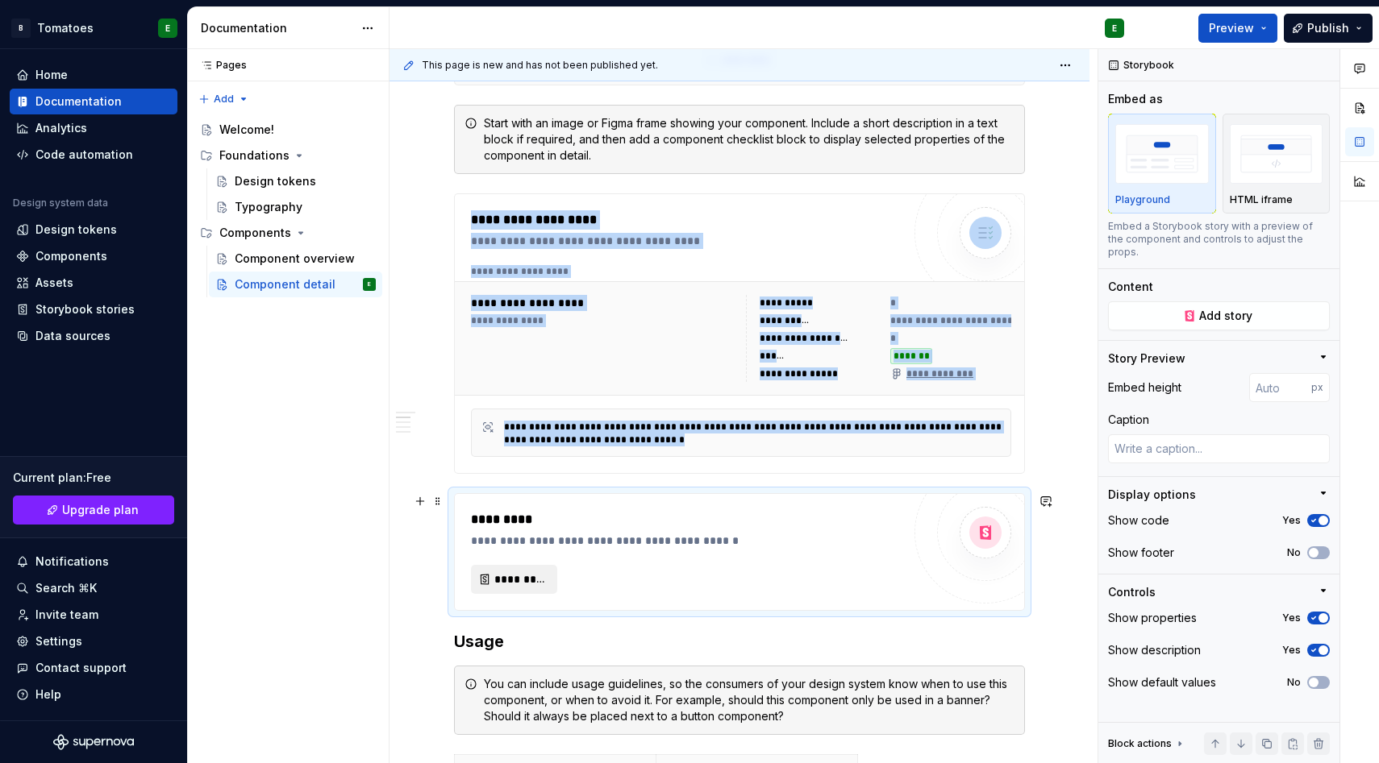
click at [535, 573] on span "*********" at bounding box center [520, 580] width 52 height 16
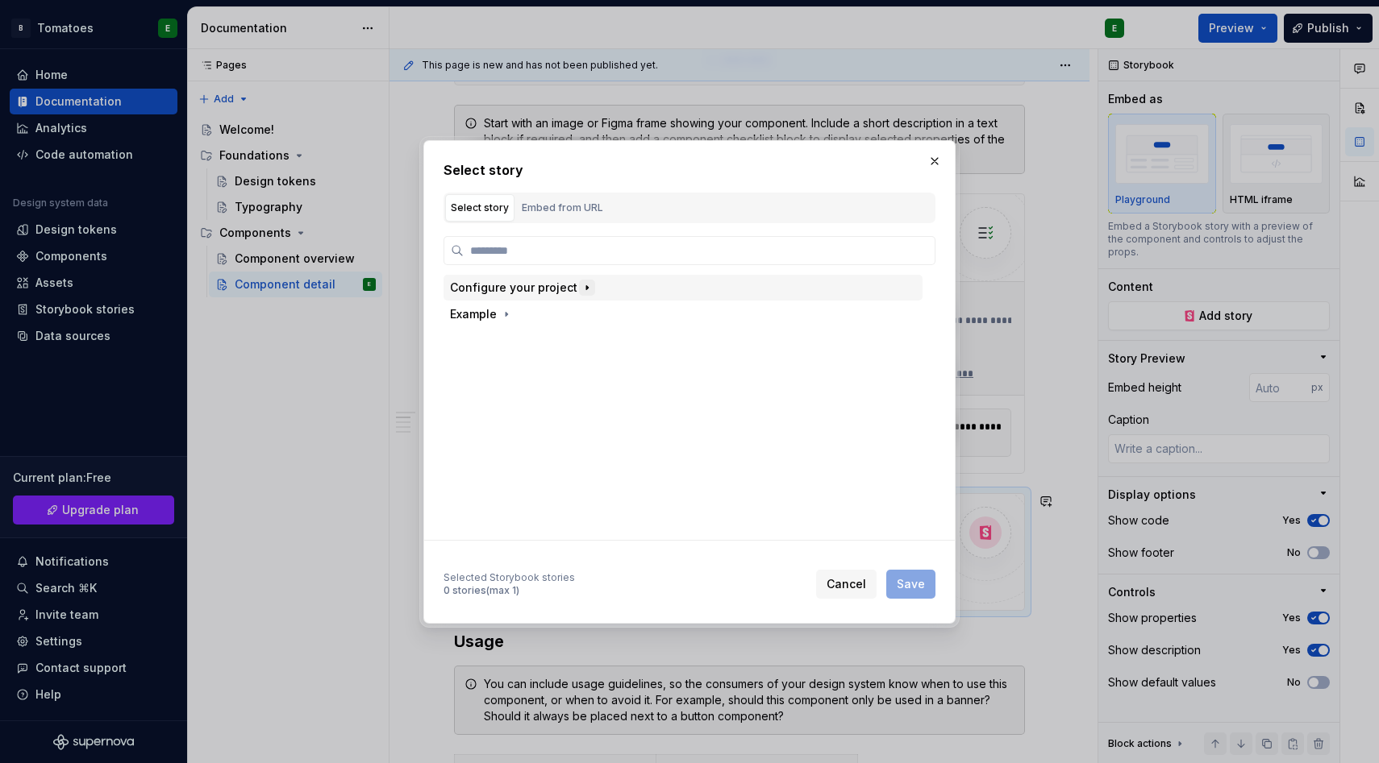
click at [584, 285] on icon "button" at bounding box center [586, 287] width 13 height 13
click at [508, 311] on icon "button" at bounding box center [506, 314] width 13 height 13
click at [532, 339] on icon "button" at bounding box center [531, 341] width 13 height 13
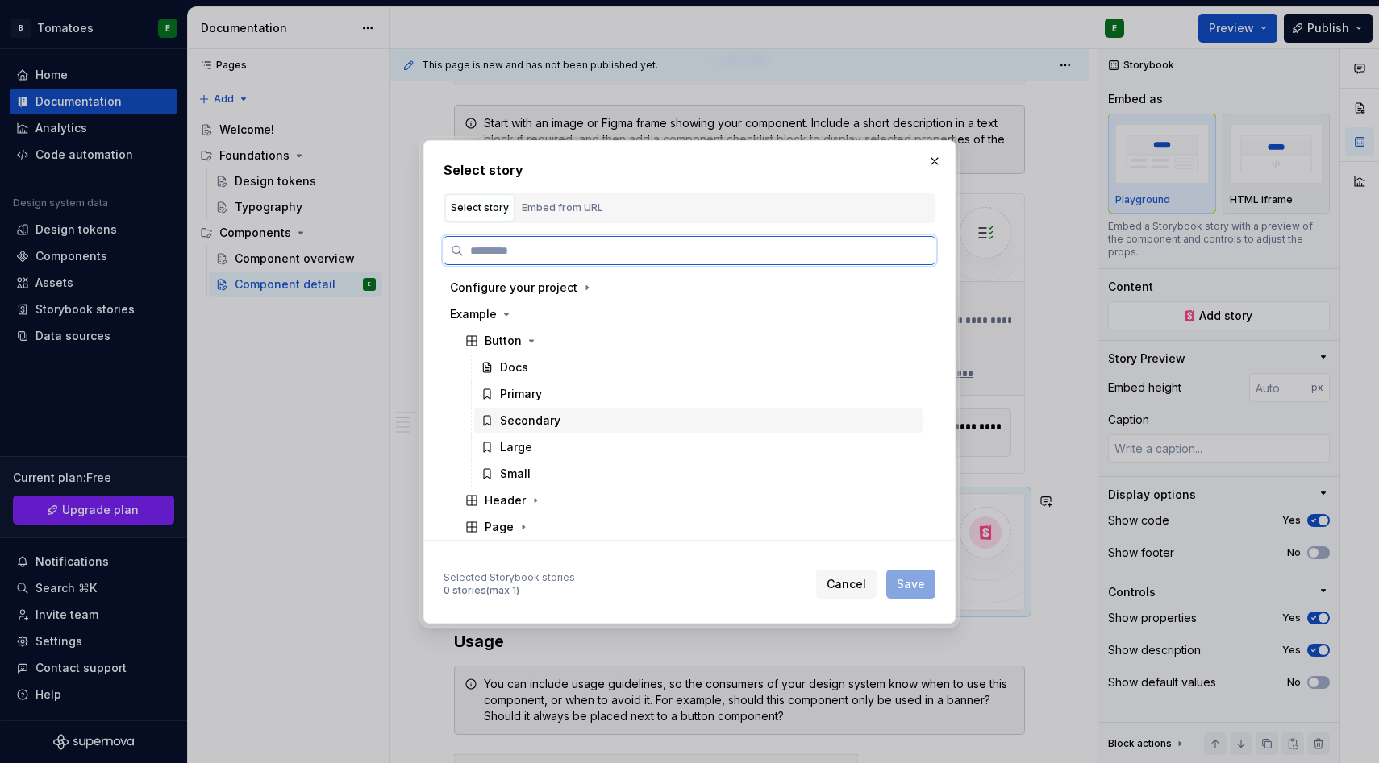
click at [530, 421] on div "Secondary" at bounding box center [530, 421] width 60 height 16
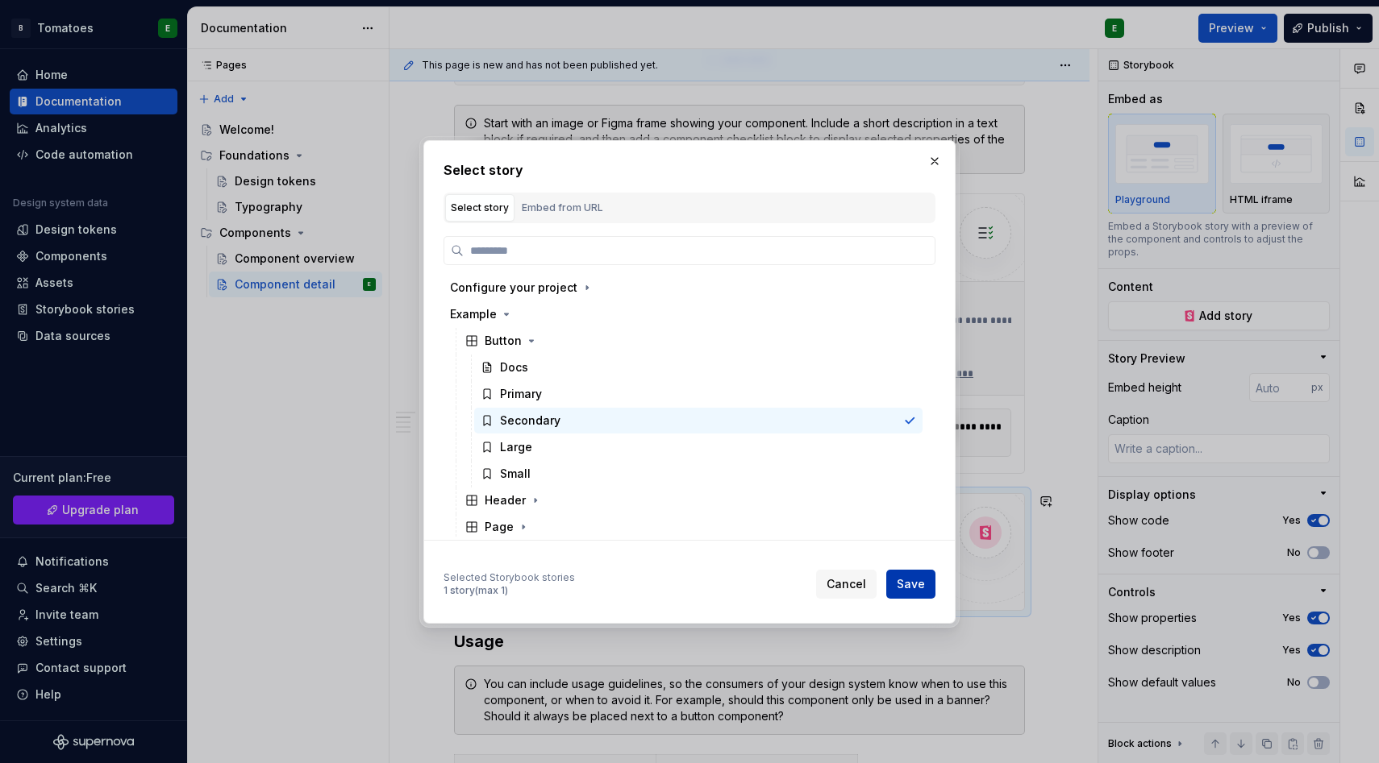
click at [899, 584] on span "Save" at bounding box center [910, 584] width 28 height 16
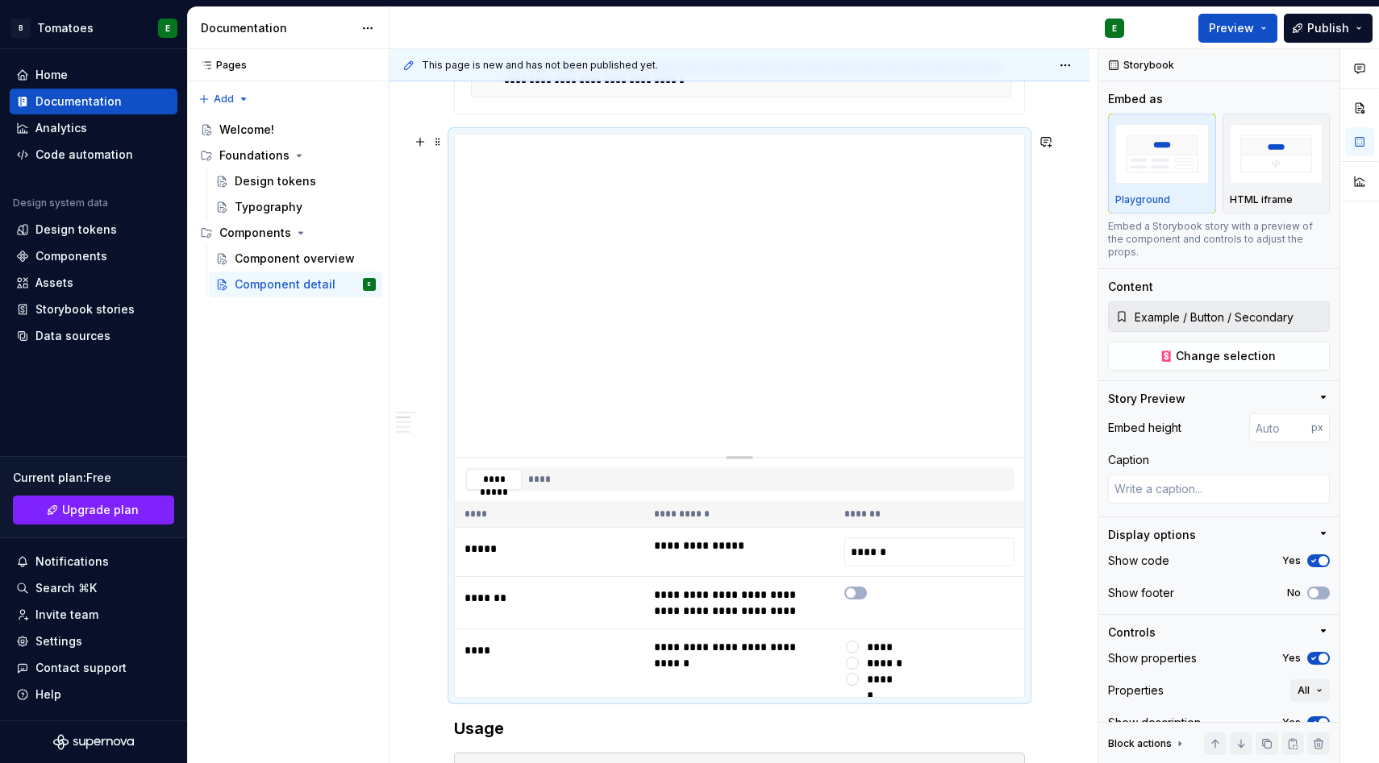
scroll to position [812, 0]
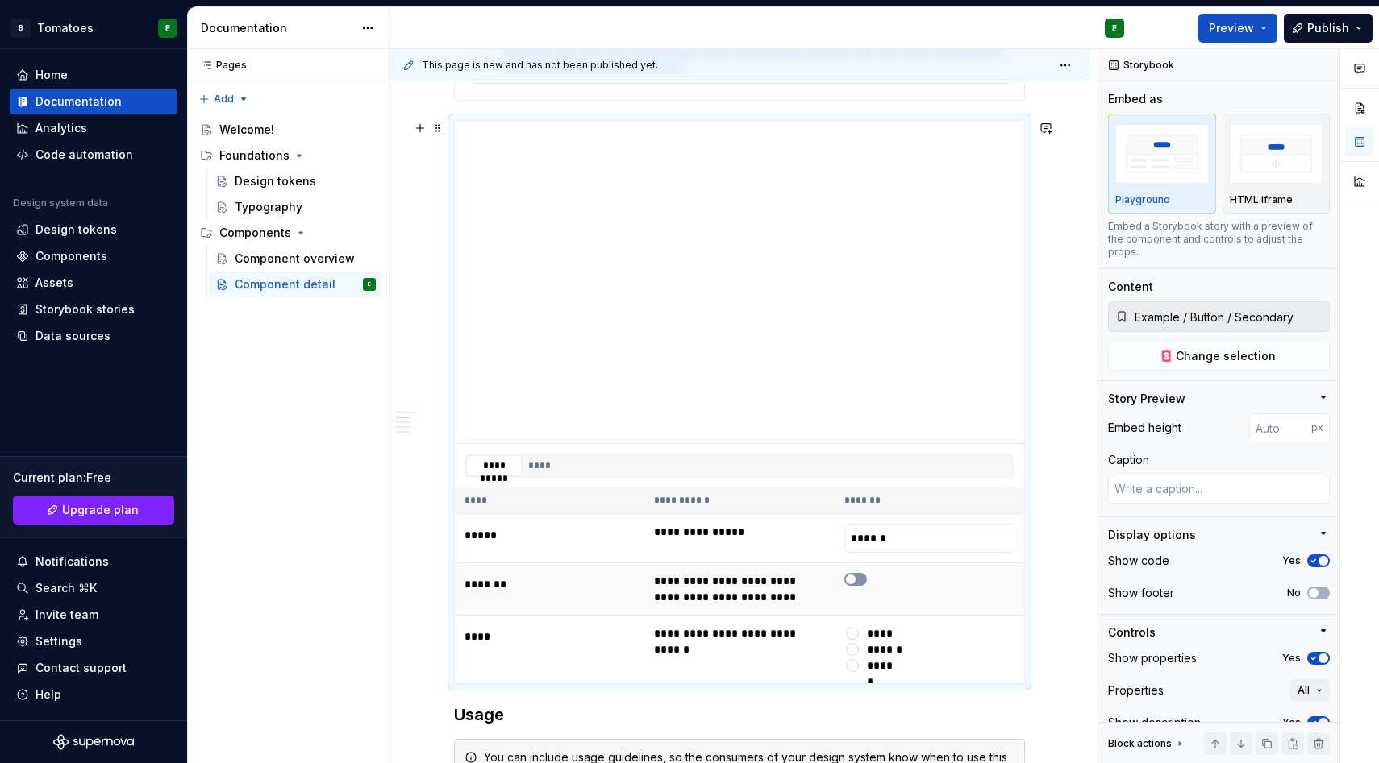
click at [853, 581] on span "button" at bounding box center [851, 580] width 10 height 10
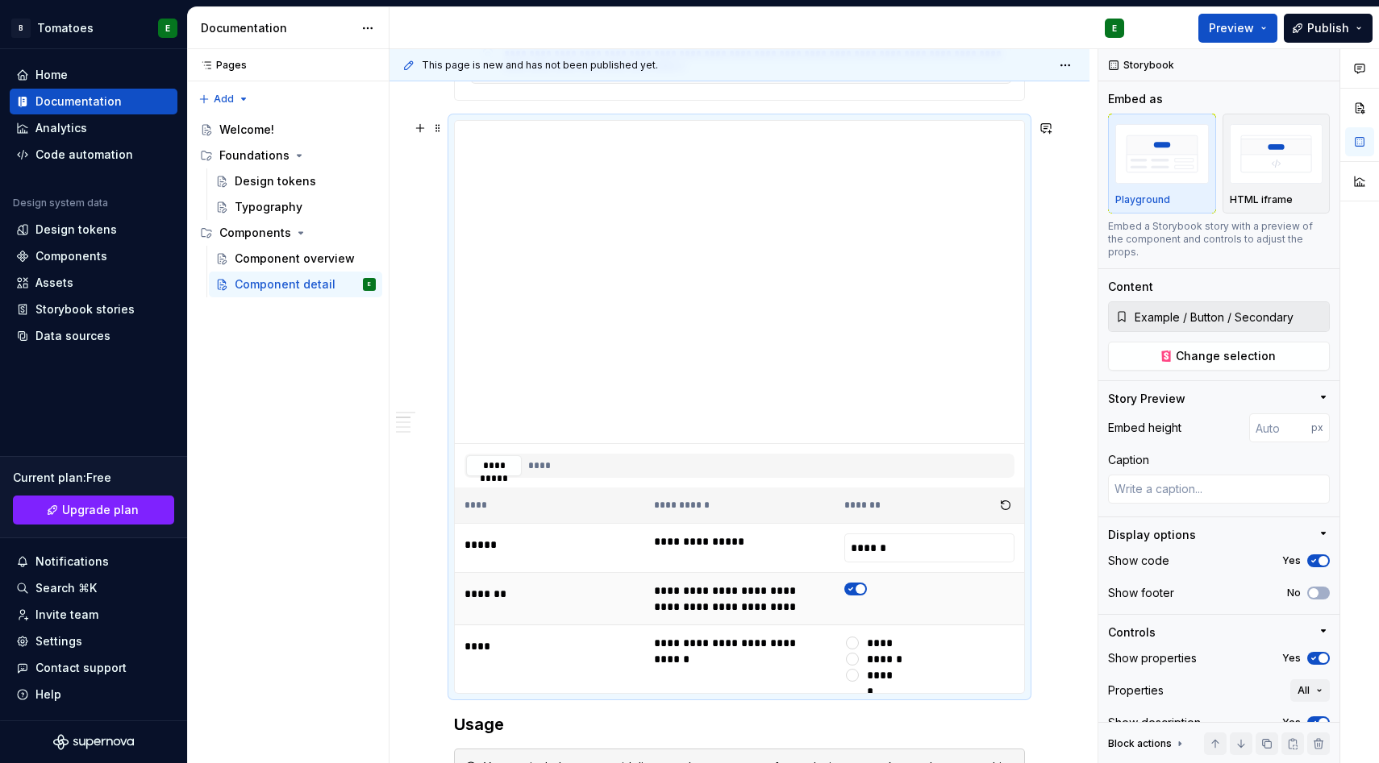
click at [853, 581] on td at bounding box center [928, 599] width 189 height 52
type textarea "*"
click at [77, 343] on div "Data sources" at bounding box center [72, 336] width 75 height 16
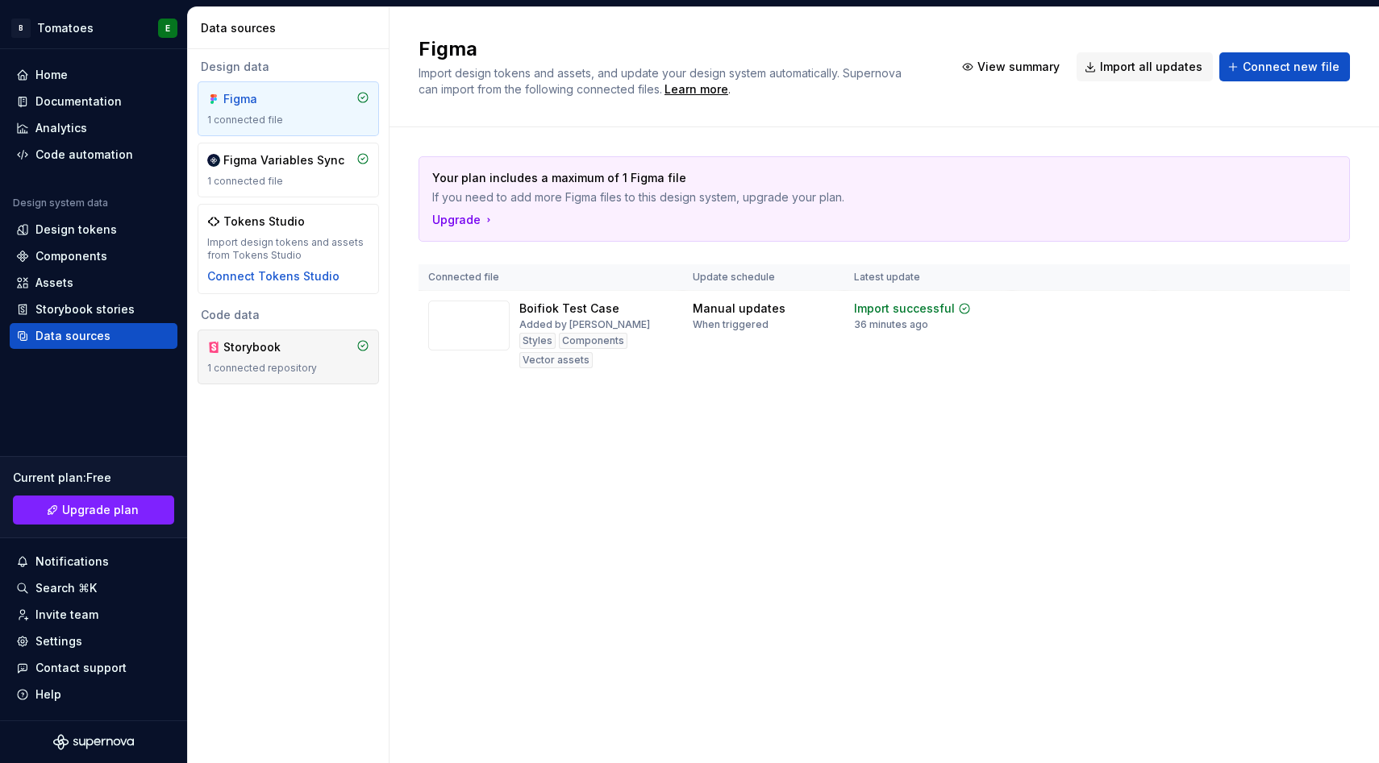
click at [340, 350] on div "Storybook" at bounding box center [288, 347] width 162 height 16
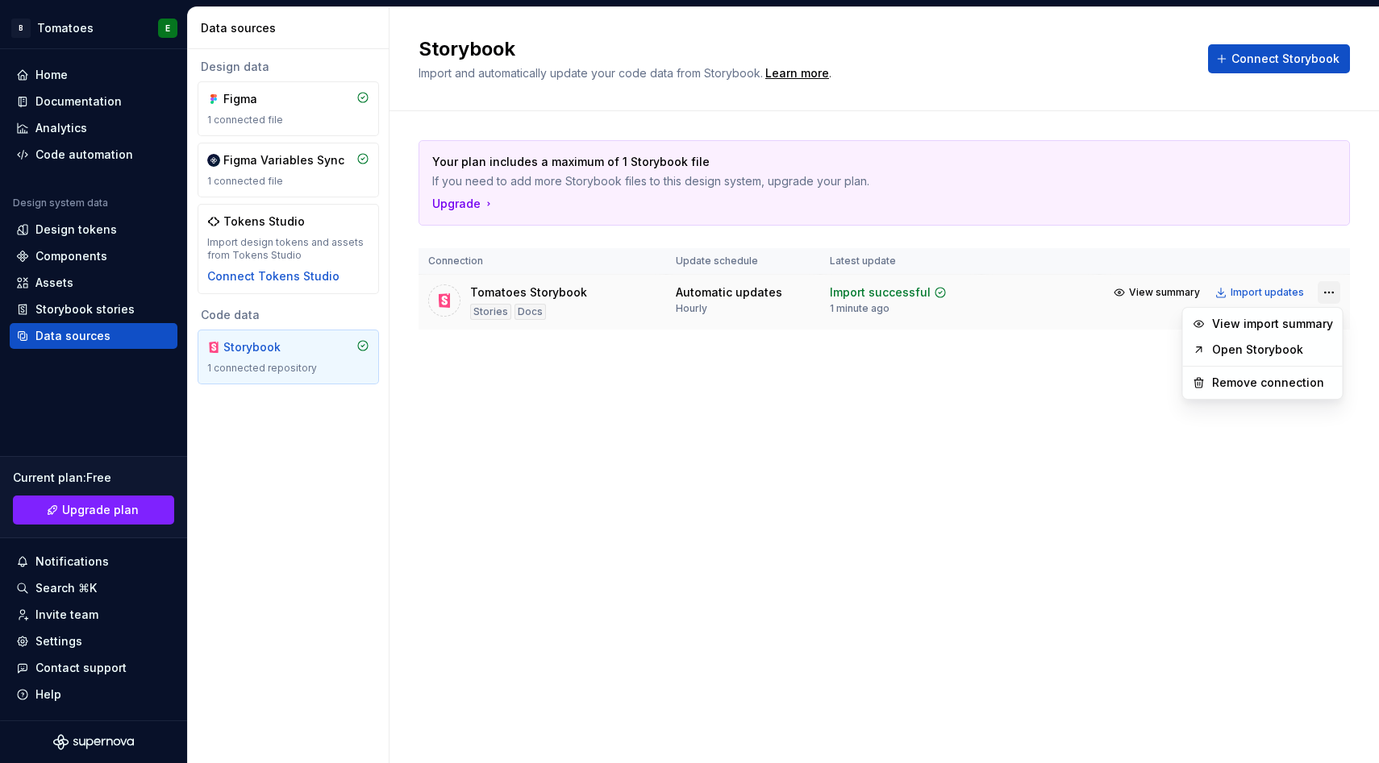
click at [1325, 290] on html "B Tomatoes E Home Documentation Analytics Code automation Design system data De…" at bounding box center [689, 381] width 1379 height 763
click at [1280, 343] on link "Open Storybook" at bounding box center [1272, 350] width 121 height 16
click at [1323, 292] on html "B Tomatoes E Home Documentation Analytics Code automation Design system data De…" at bounding box center [689, 381] width 1379 height 763
click at [1261, 389] on div "Remove connection" at bounding box center [1272, 383] width 121 height 16
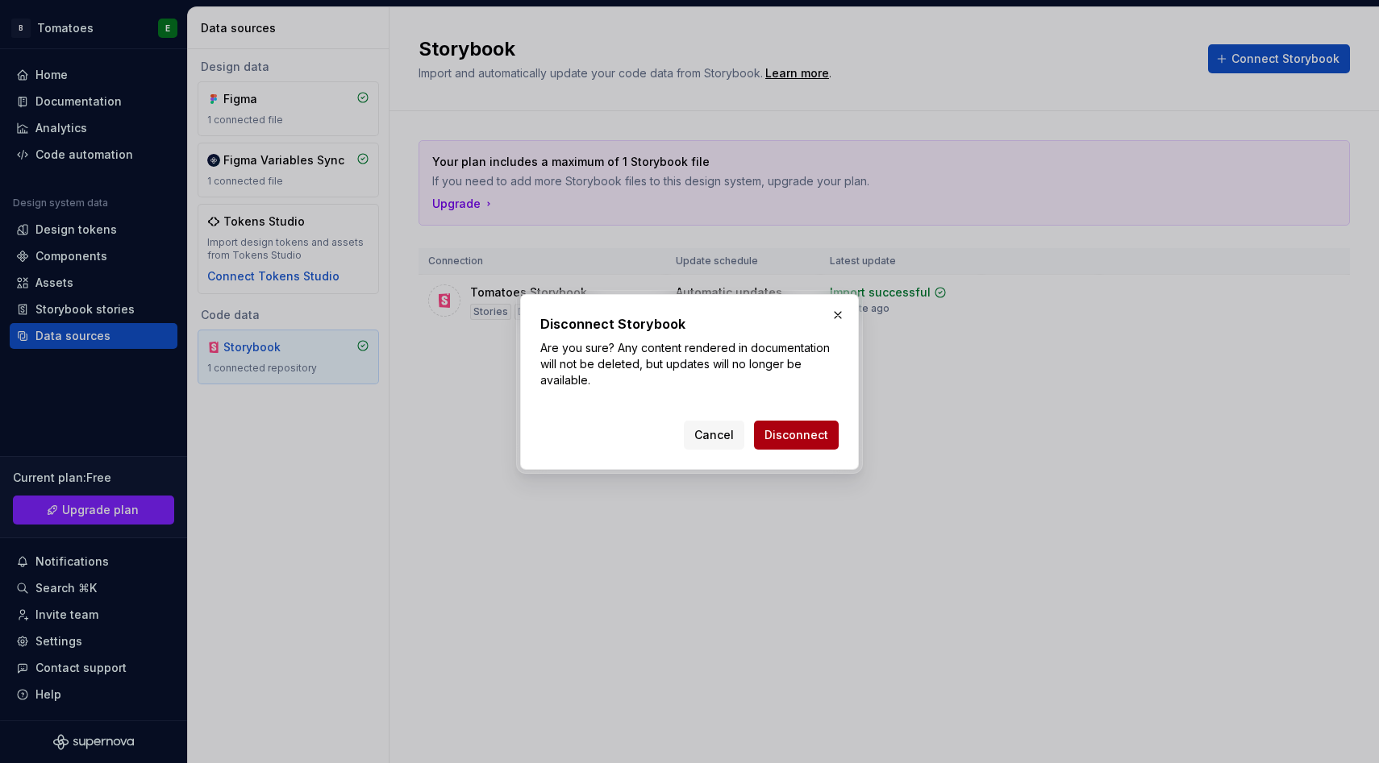
click at [792, 430] on span "Disconnect" at bounding box center [796, 435] width 64 height 16
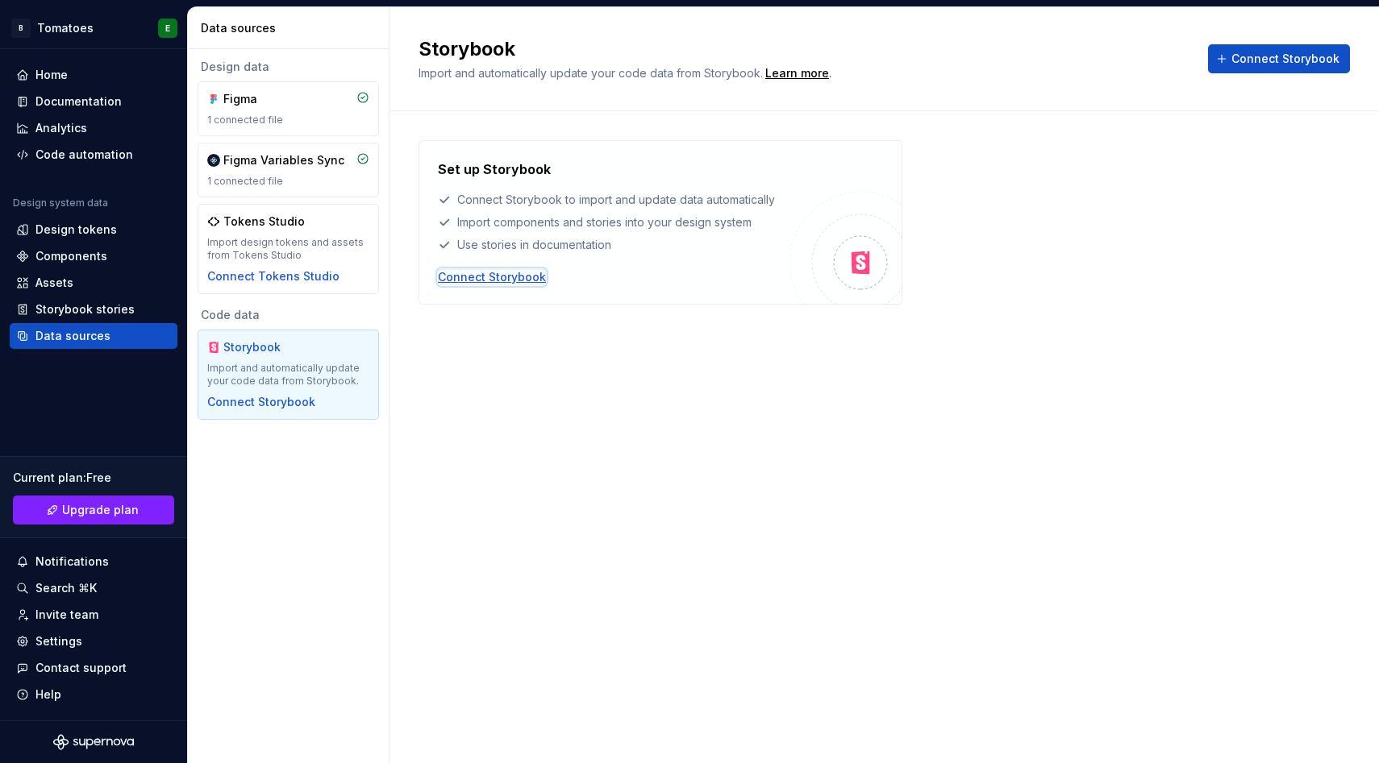
click at [516, 274] on div "Connect Storybook" at bounding box center [492, 277] width 108 height 16
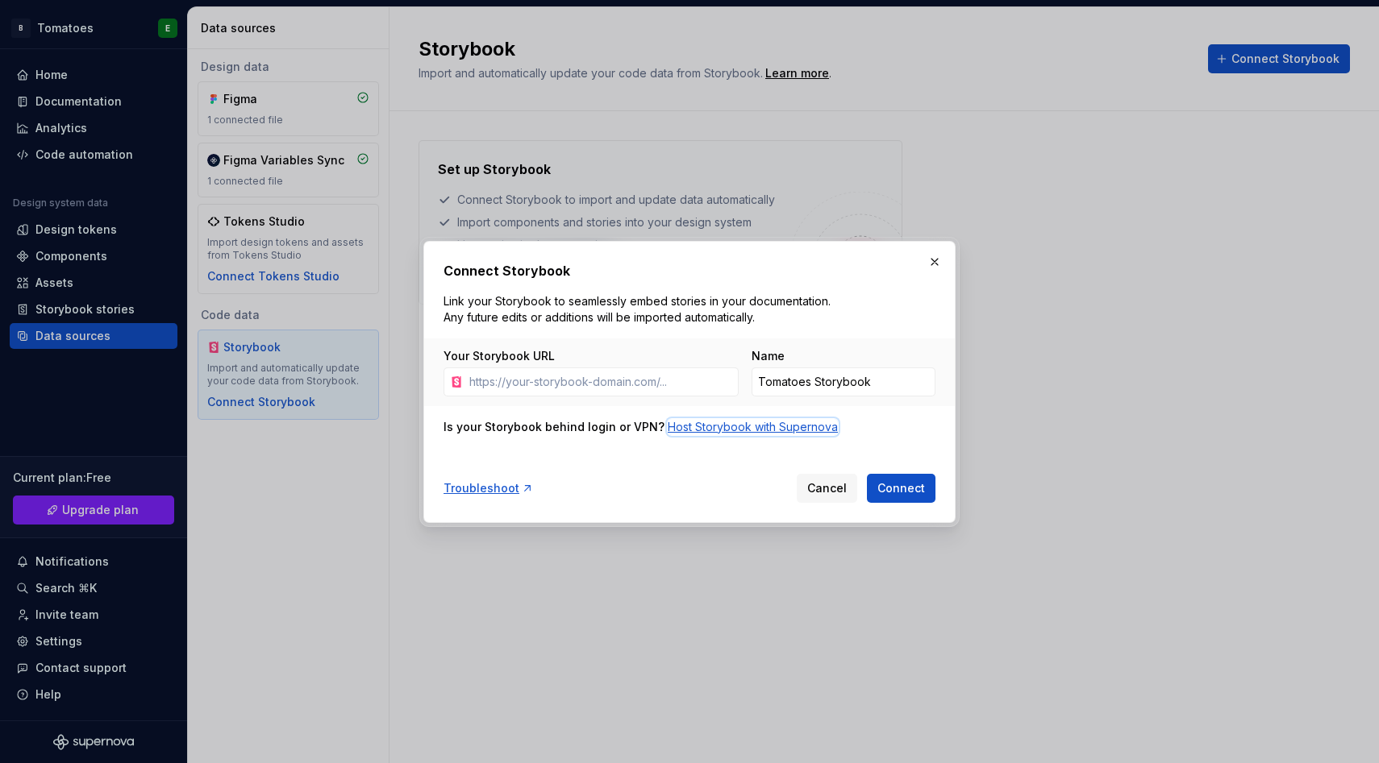
click at [705, 427] on div "Host Storybook with Supernova" at bounding box center [753, 427] width 170 height 16
